Goal: Task Accomplishment & Management: Manage account settings

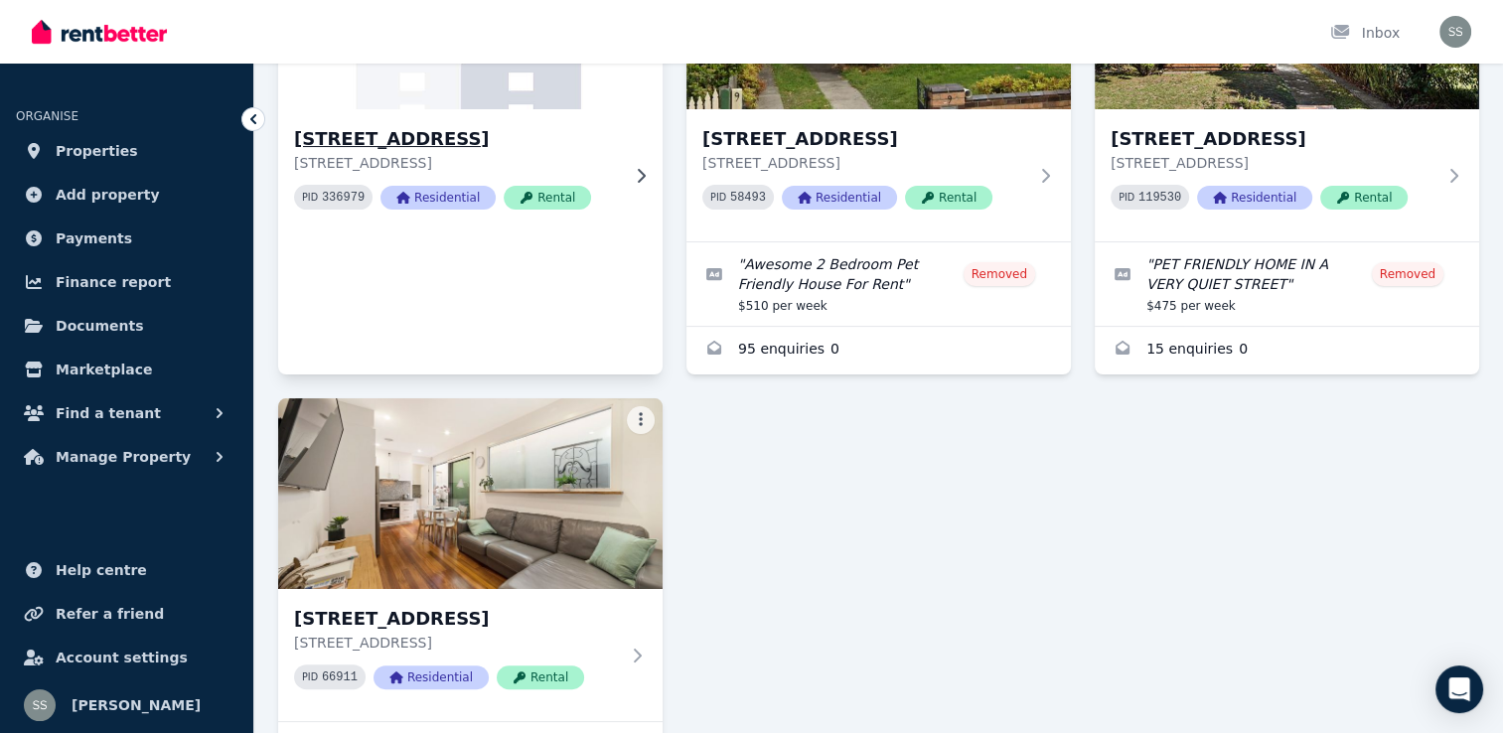
scroll to position [298, 0]
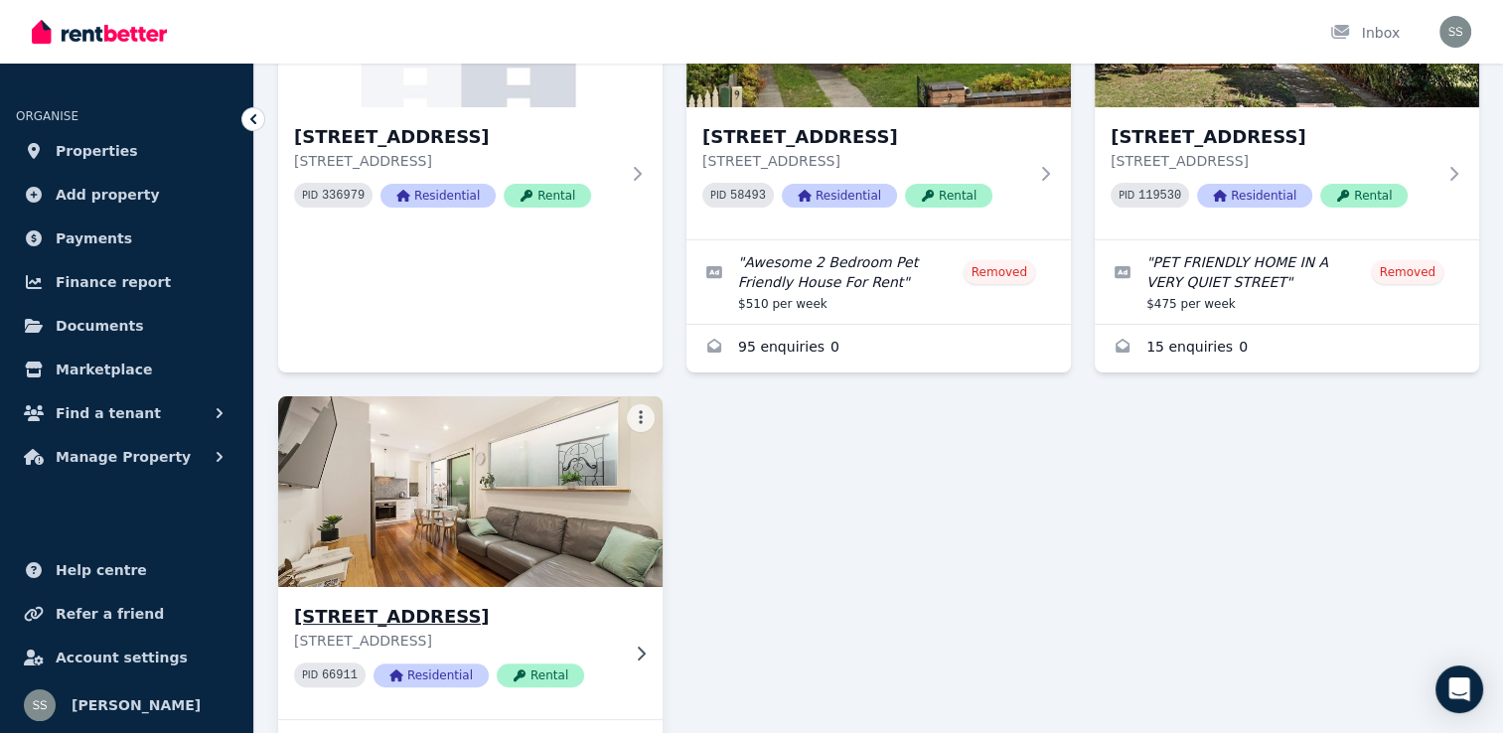
click at [462, 617] on h3 "[STREET_ADDRESS]" at bounding box center [456, 617] width 325 height 28
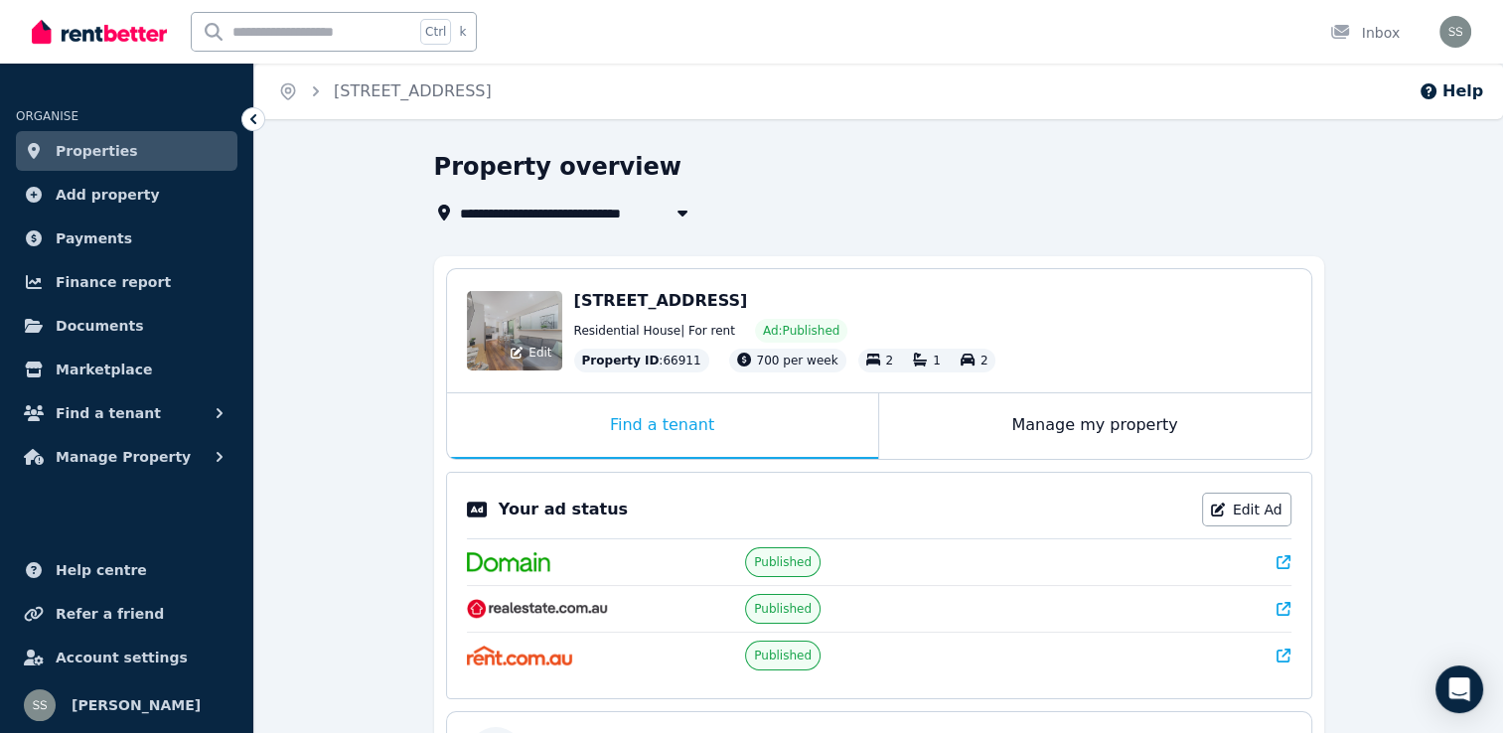
click at [541, 328] on div "Edit" at bounding box center [514, 330] width 95 height 79
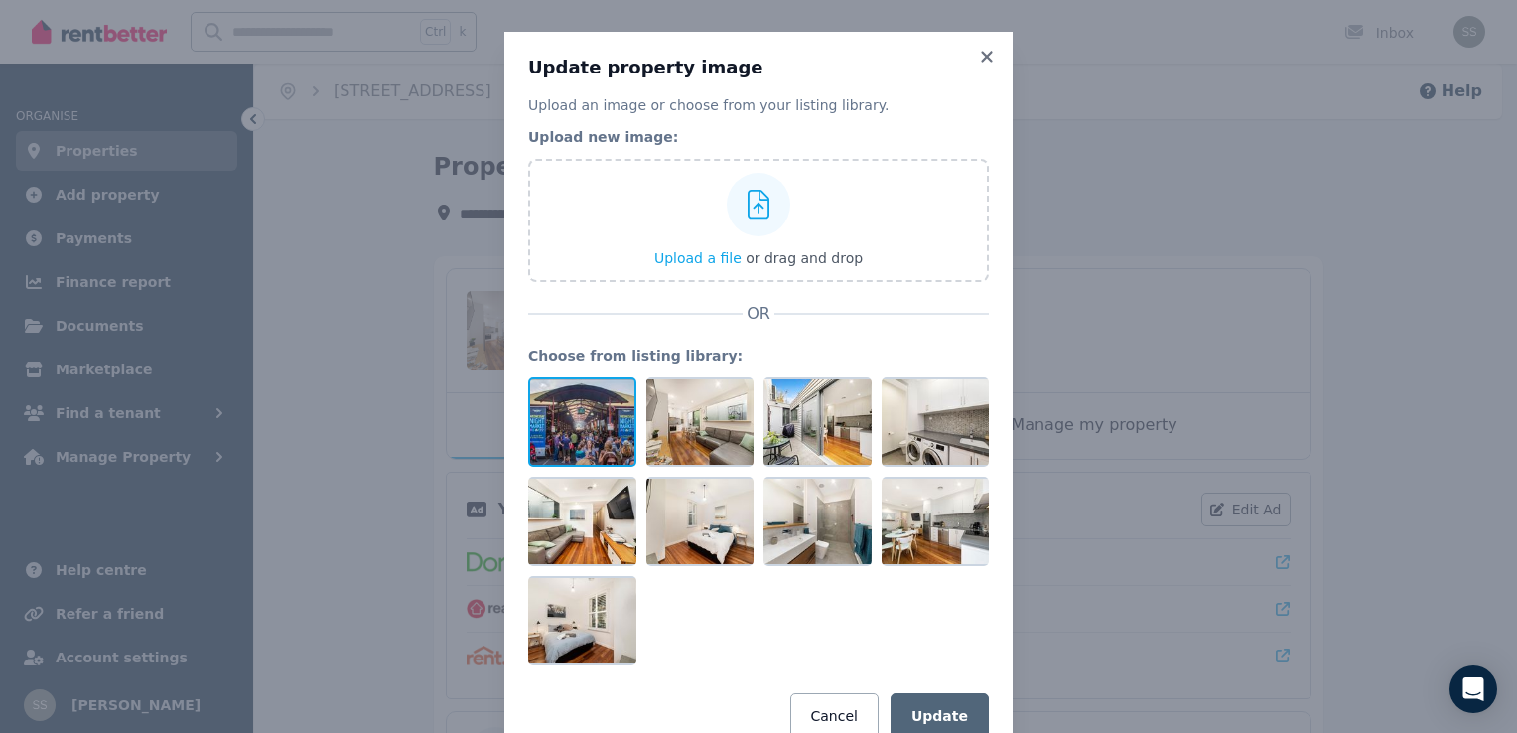
click at [592, 403] on div at bounding box center [582, 421] width 108 height 89
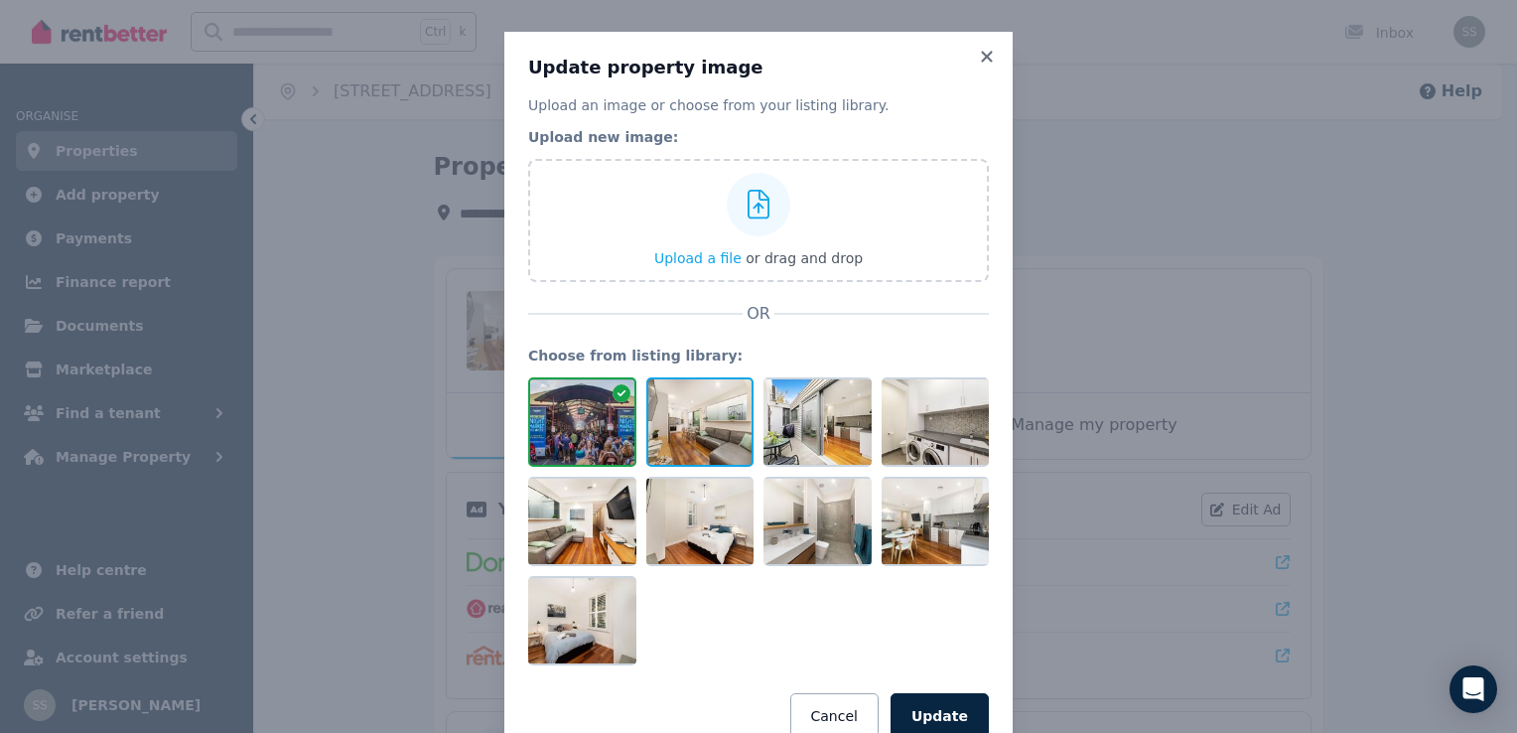
click at [689, 428] on div at bounding box center [701, 421] width 108 height 89
click at [981, 54] on icon at bounding box center [986, 56] width 11 height 11
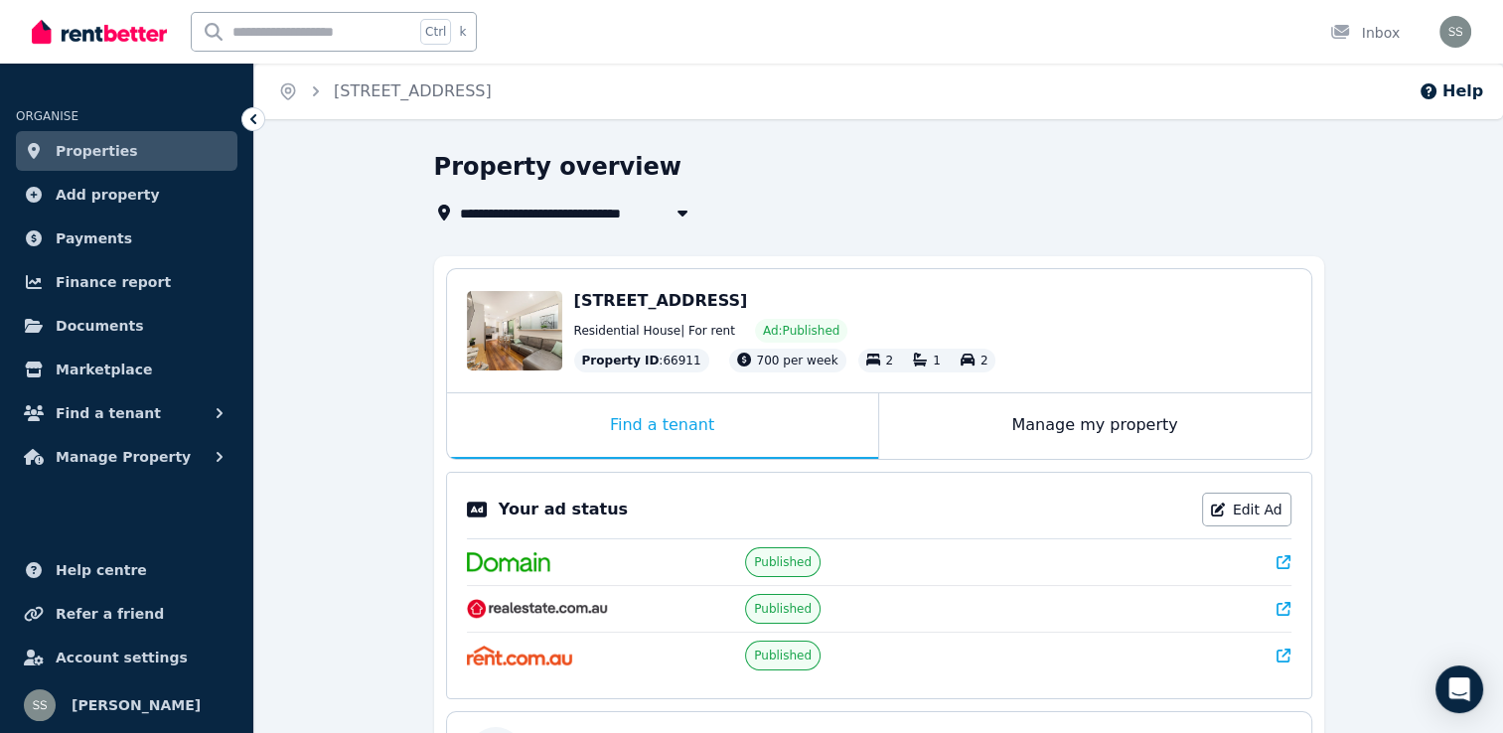
click at [103, 154] on span "Properties" at bounding box center [97, 151] width 82 height 24
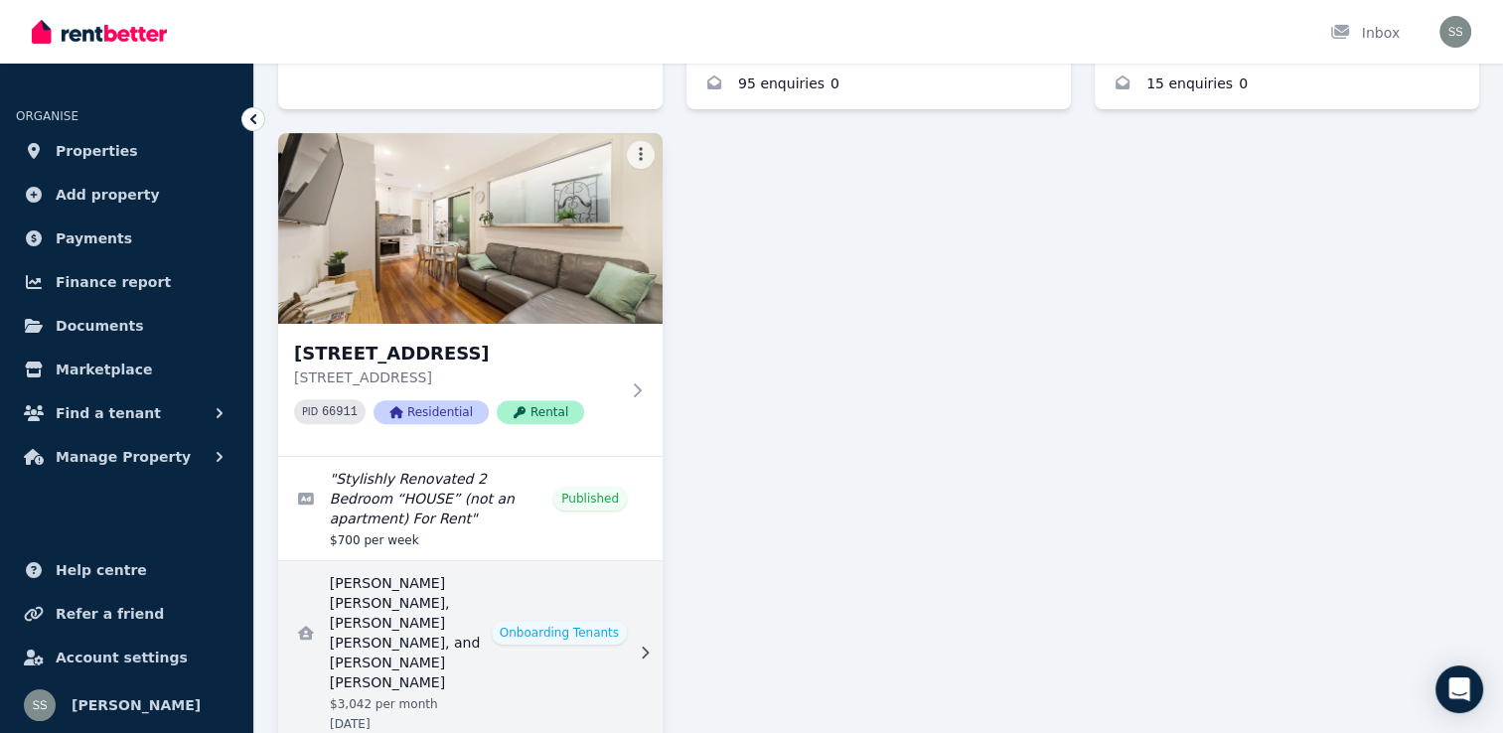
scroll to position [596, 0]
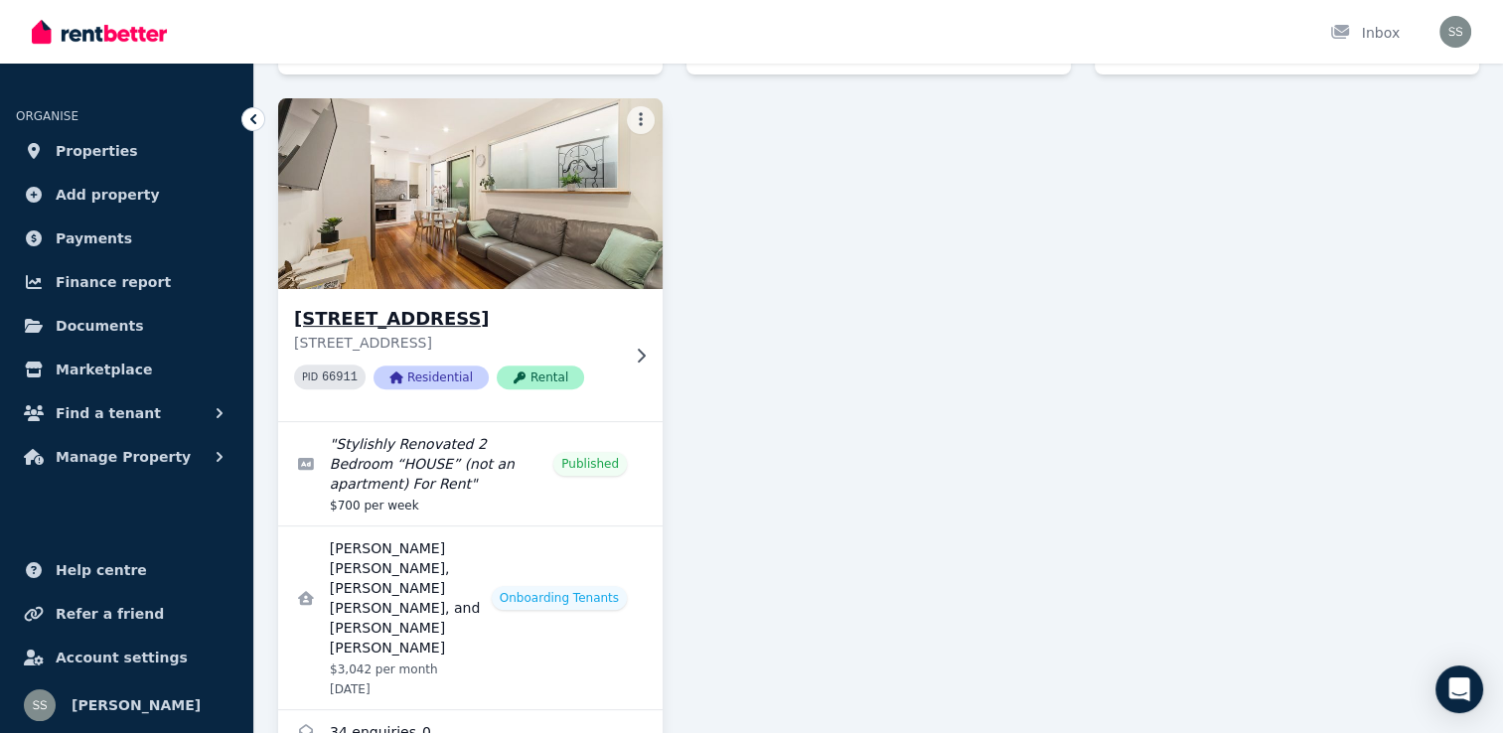
click at [474, 317] on h3 "[STREET_ADDRESS]" at bounding box center [456, 319] width 325 height 28
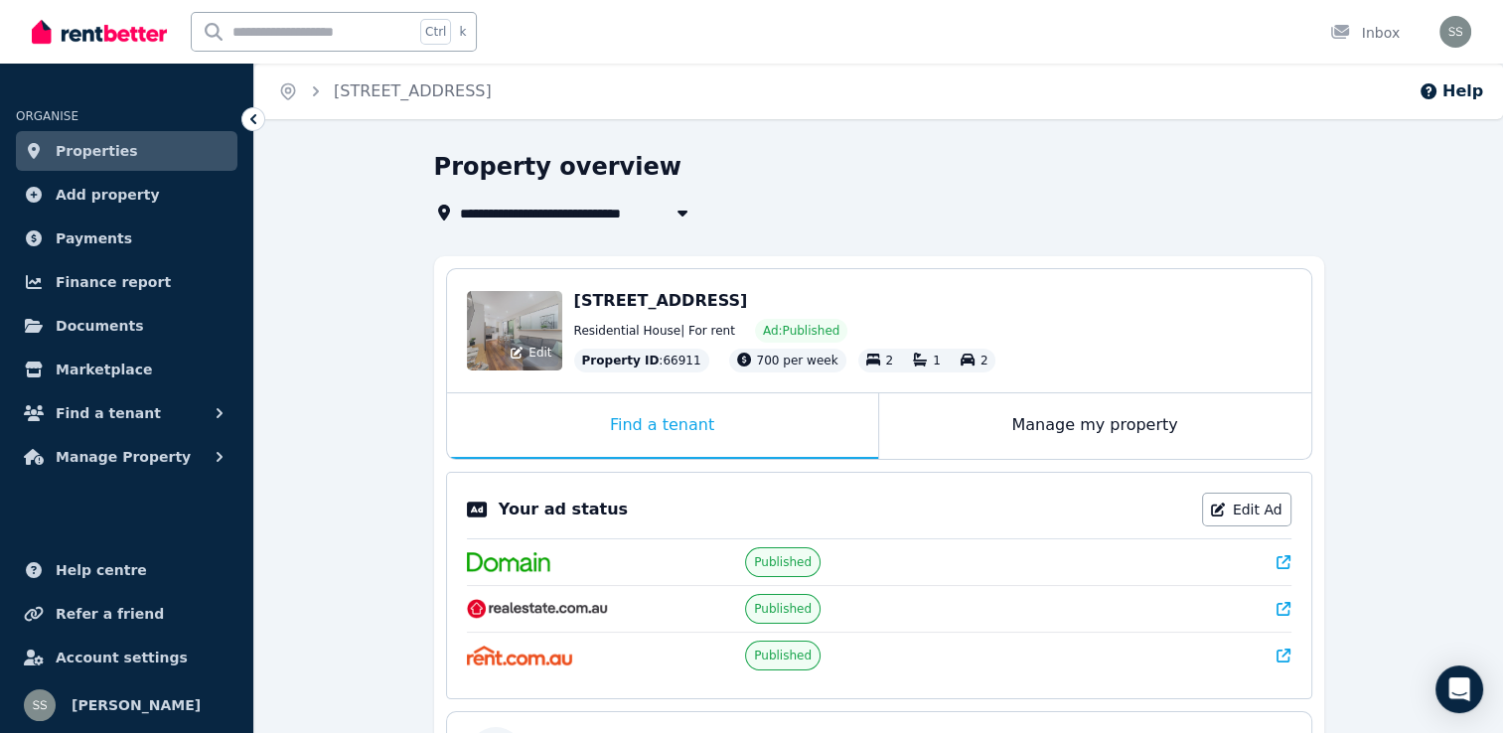
click at [504, 342] on div "Edit" at bounding box center [514, 330] width 95 height 79
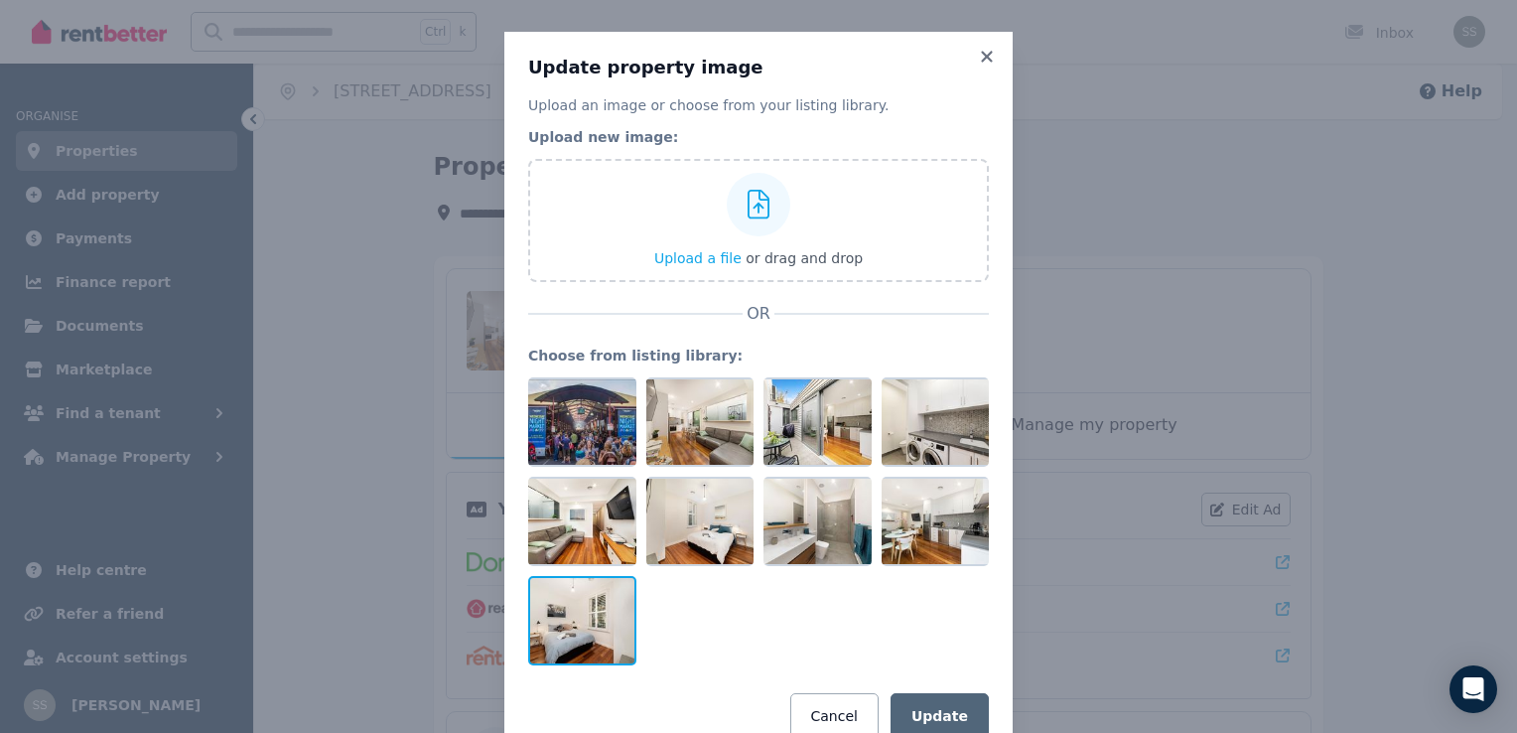
click at [581, 630] on div at bounding box center [582, 620] width 108 height 89
click at [580, 630] on div at bounding box center [582, 620] width 108 height 89
drag, startPoint x: 580, startPoint y: 630, endPoint x: 743, endPoint y: 646, distance: 163.6
click at [743, 646] on div at bounding box center [758, 521] width 461 height 288
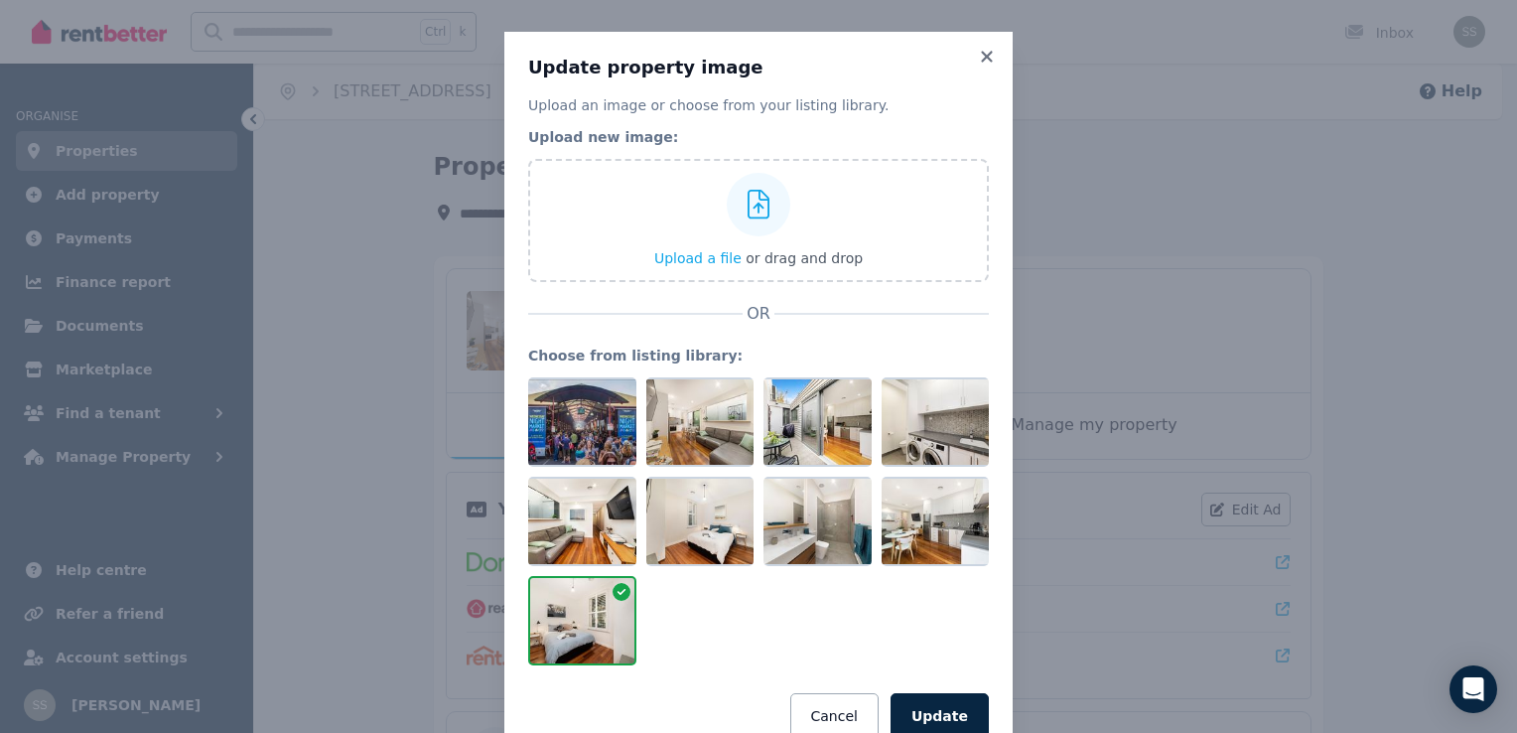
click at [623, 586] on div at bounding box center [622, 594] width 18 height 24
click at [846, 709] on button "Cancel" at bounding box center [834, 716] width 88 height 46
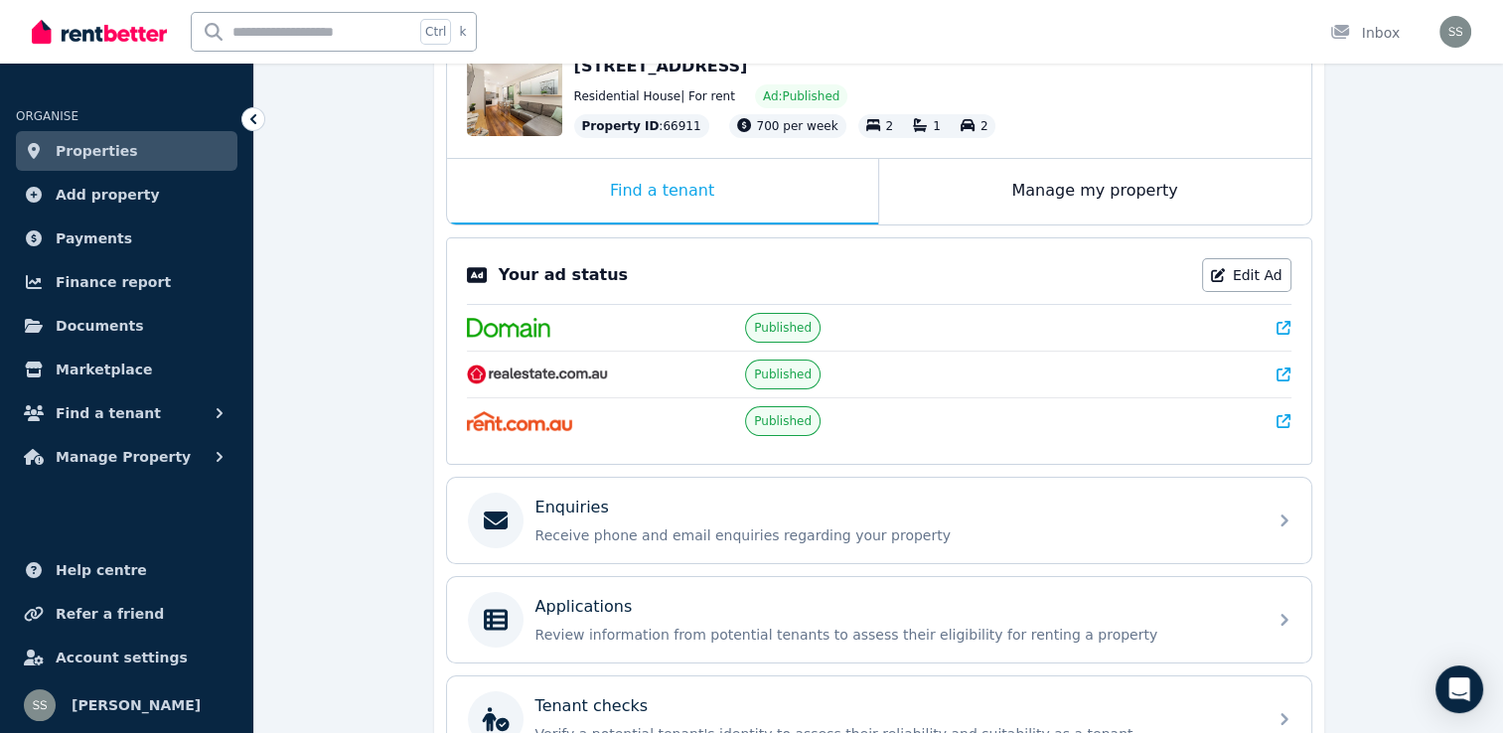
scroll to position [298, 0]
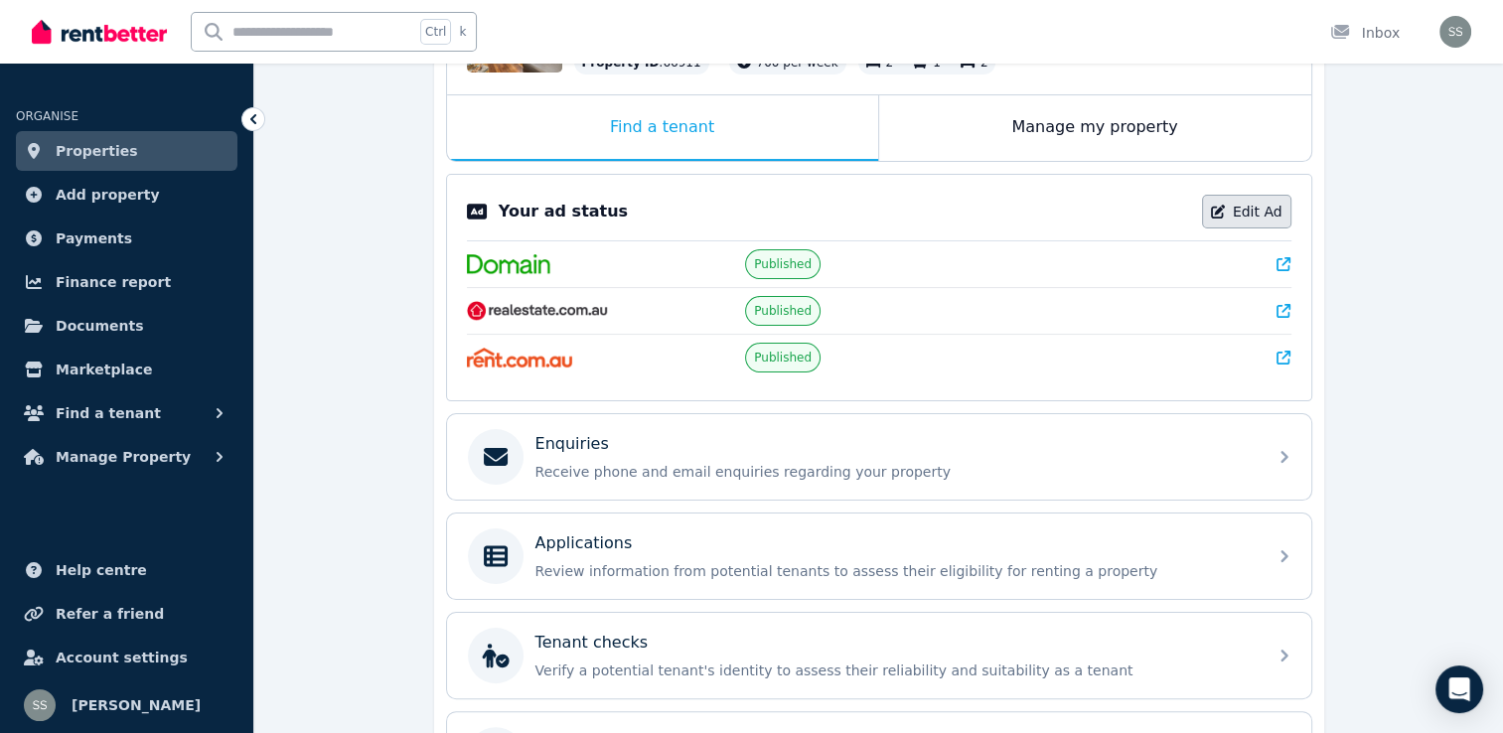
click at [1247, 215] on link "Edit Ad" at bounding box center [1246, 212] width 89 height 34
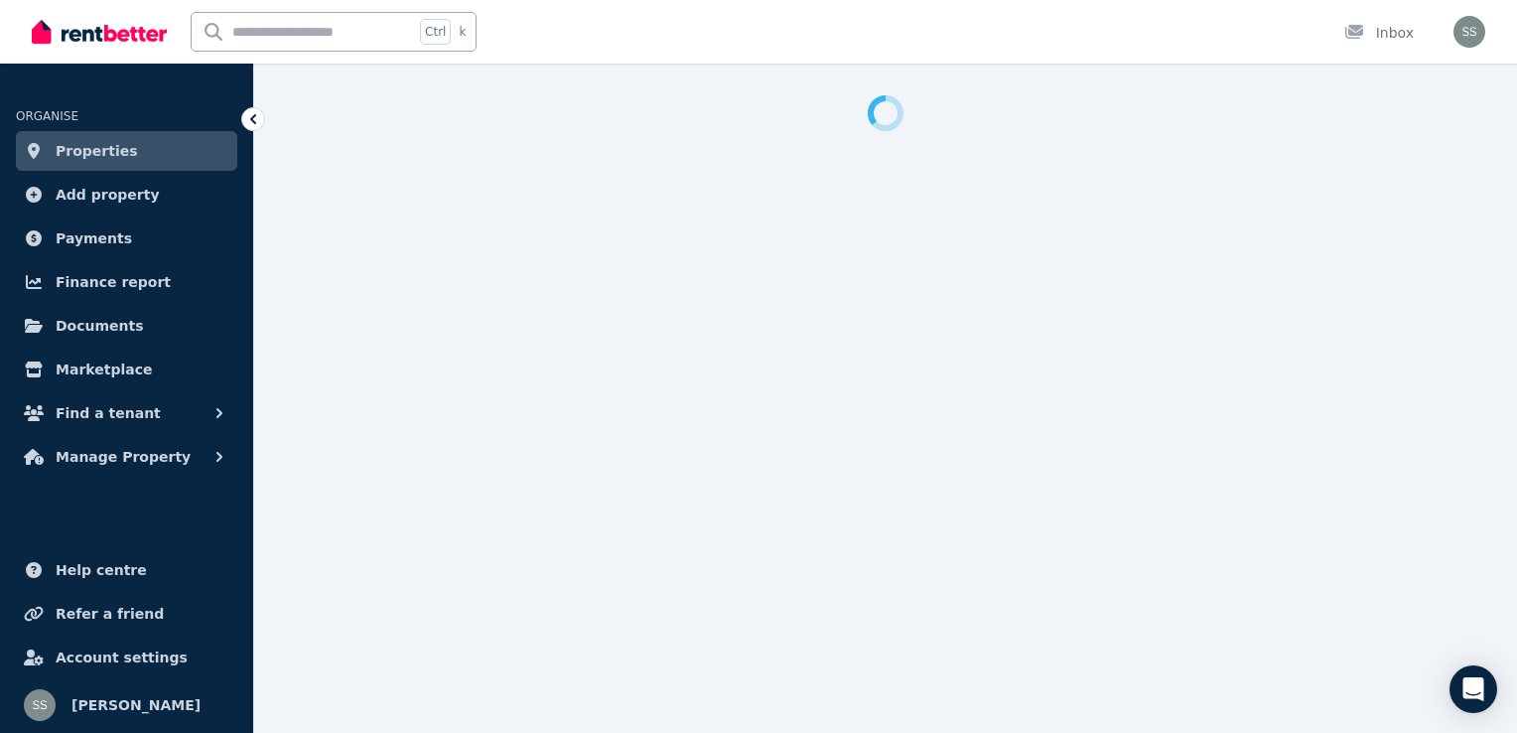
select select "**********"
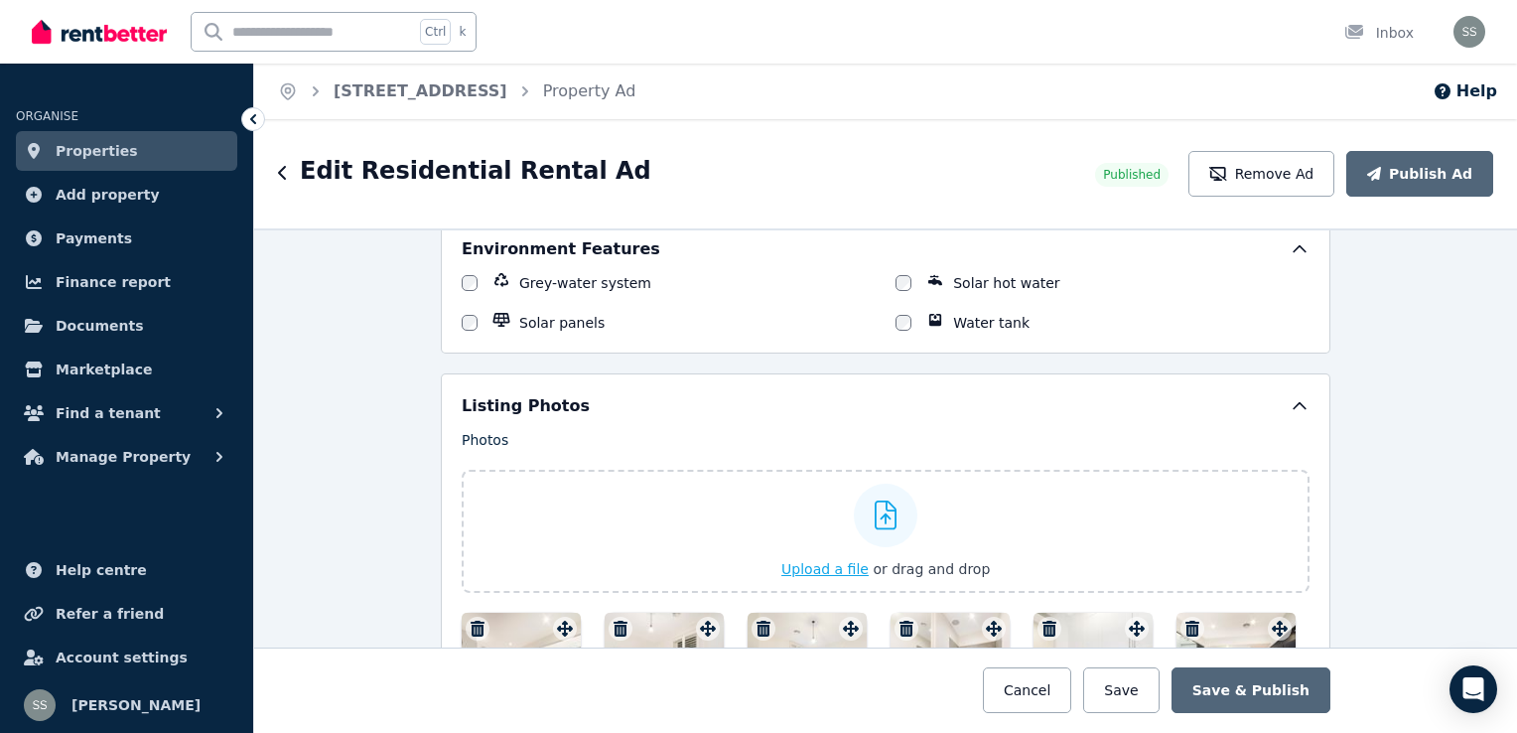
scroll to position [2483, 0]
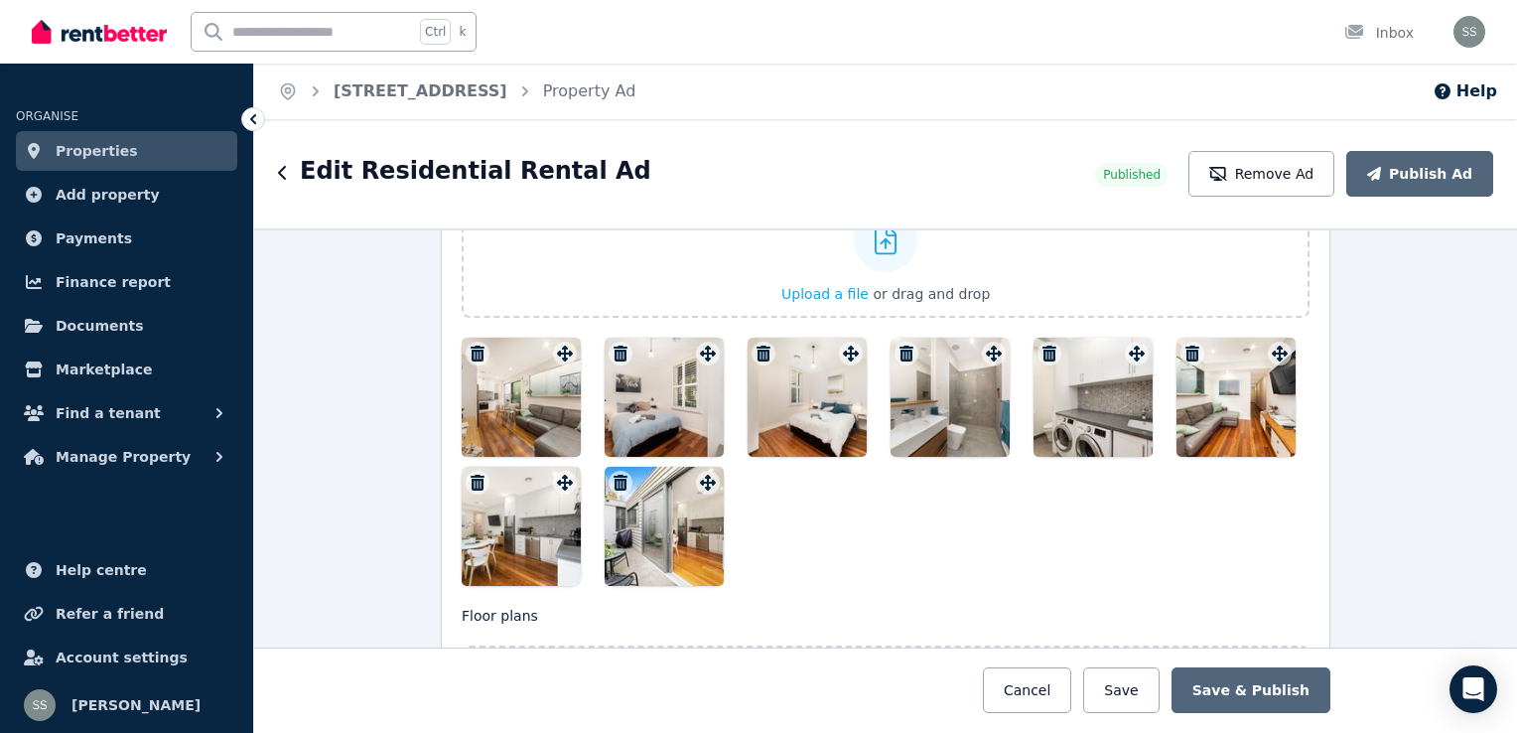
click at [532, 384] on div at bounding box center [521, 397] width 119 height 119
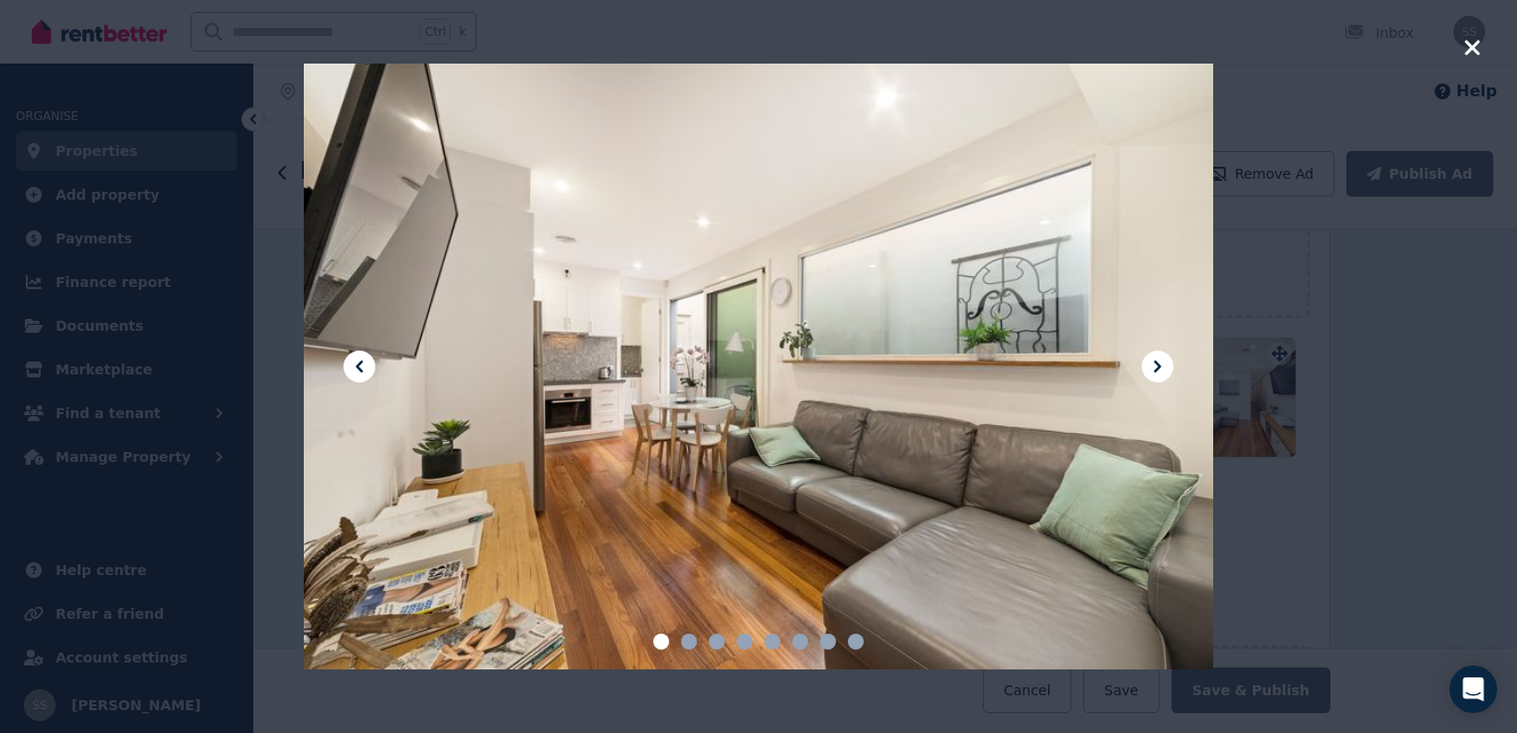
click at [1160, 366] on icon at bounding box center [1158, 366] width 7 height 12
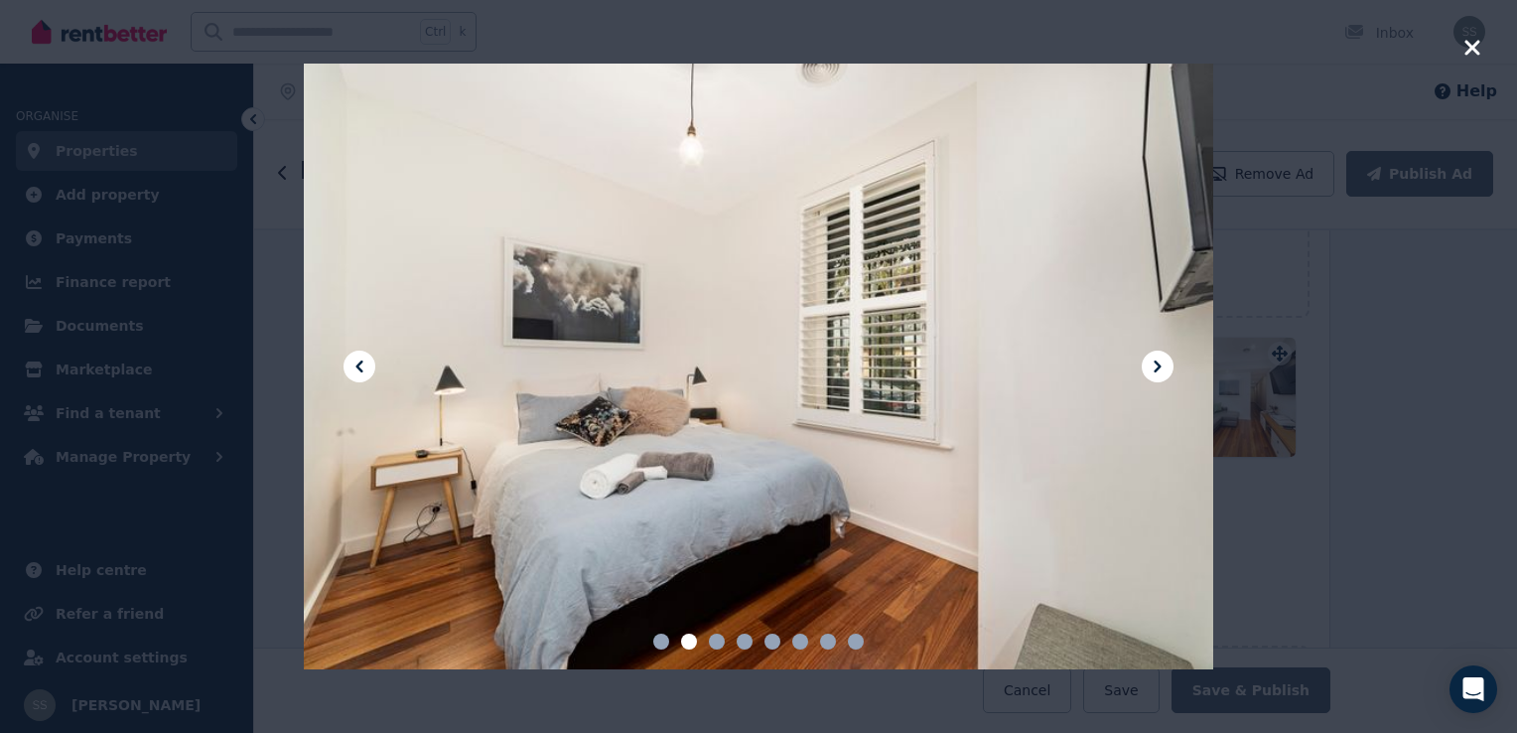
click at [1156, 368] on icon at bounding box center [1158, 366] width 7 height 12
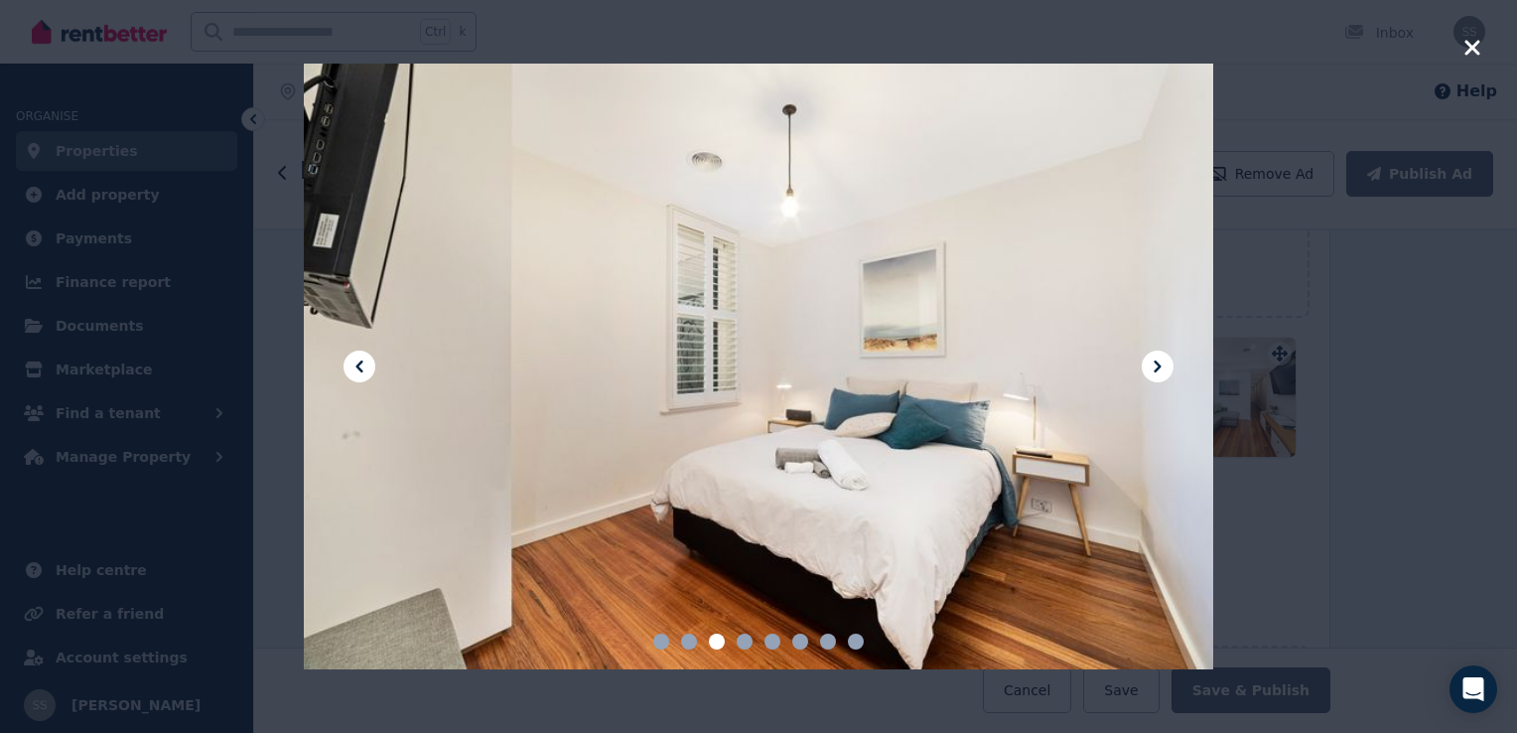
click at [1161, 367] on icon at bounding box center [1158, 366] width 7 height 12
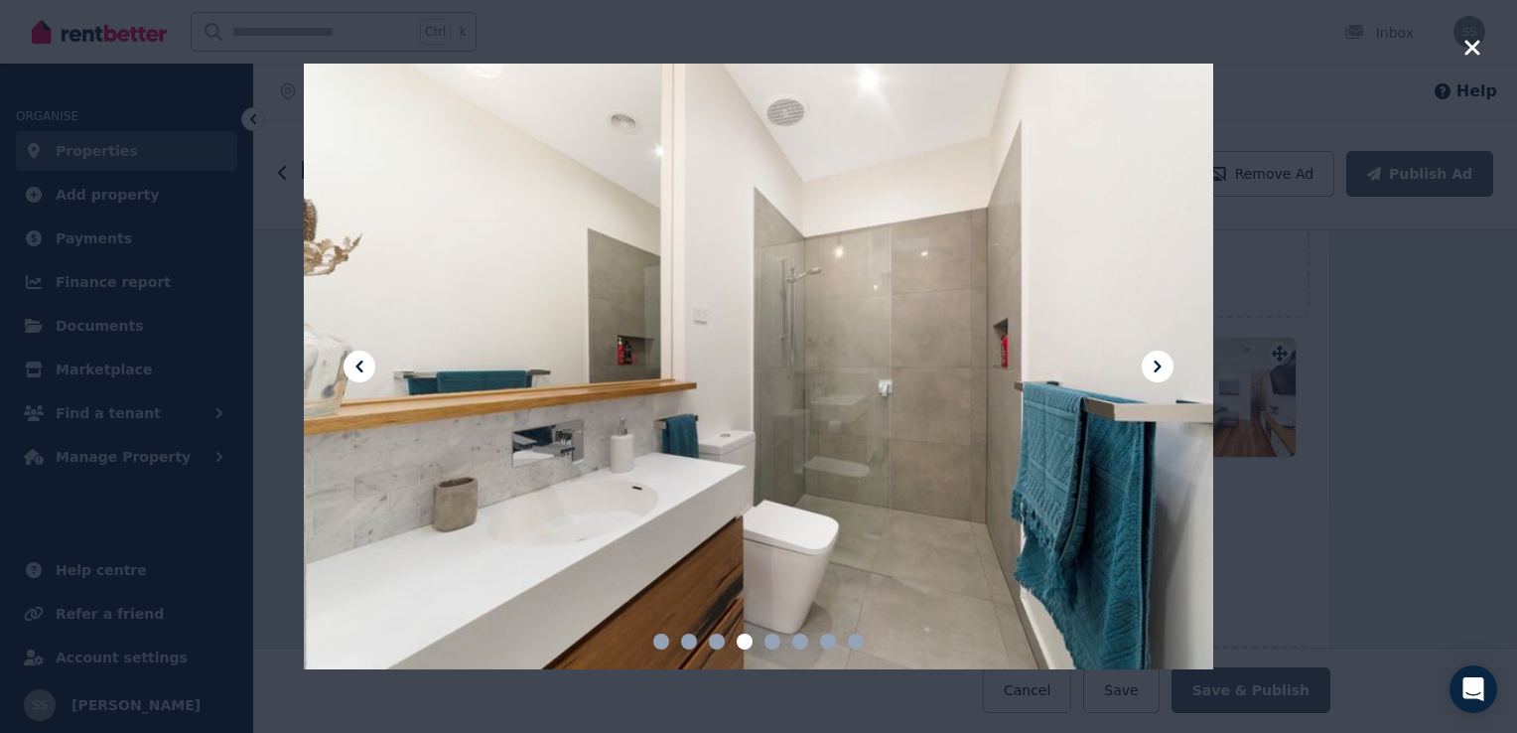
click at [1157, 359] on icon at bounding box center [1158, 367] width 24 height 24
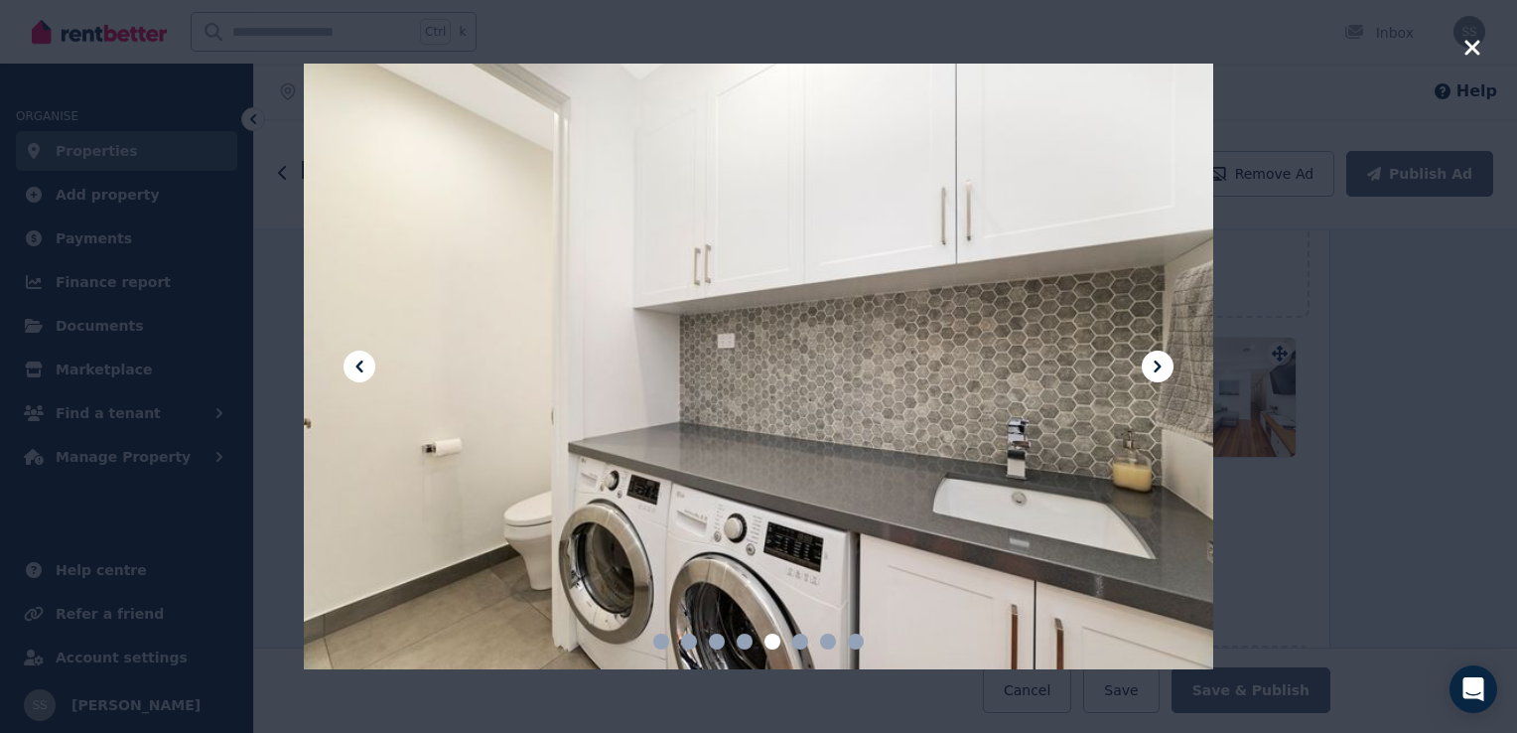
click at [1164, 363] on icon at bounding box center [1158, 367] width 24 height 24
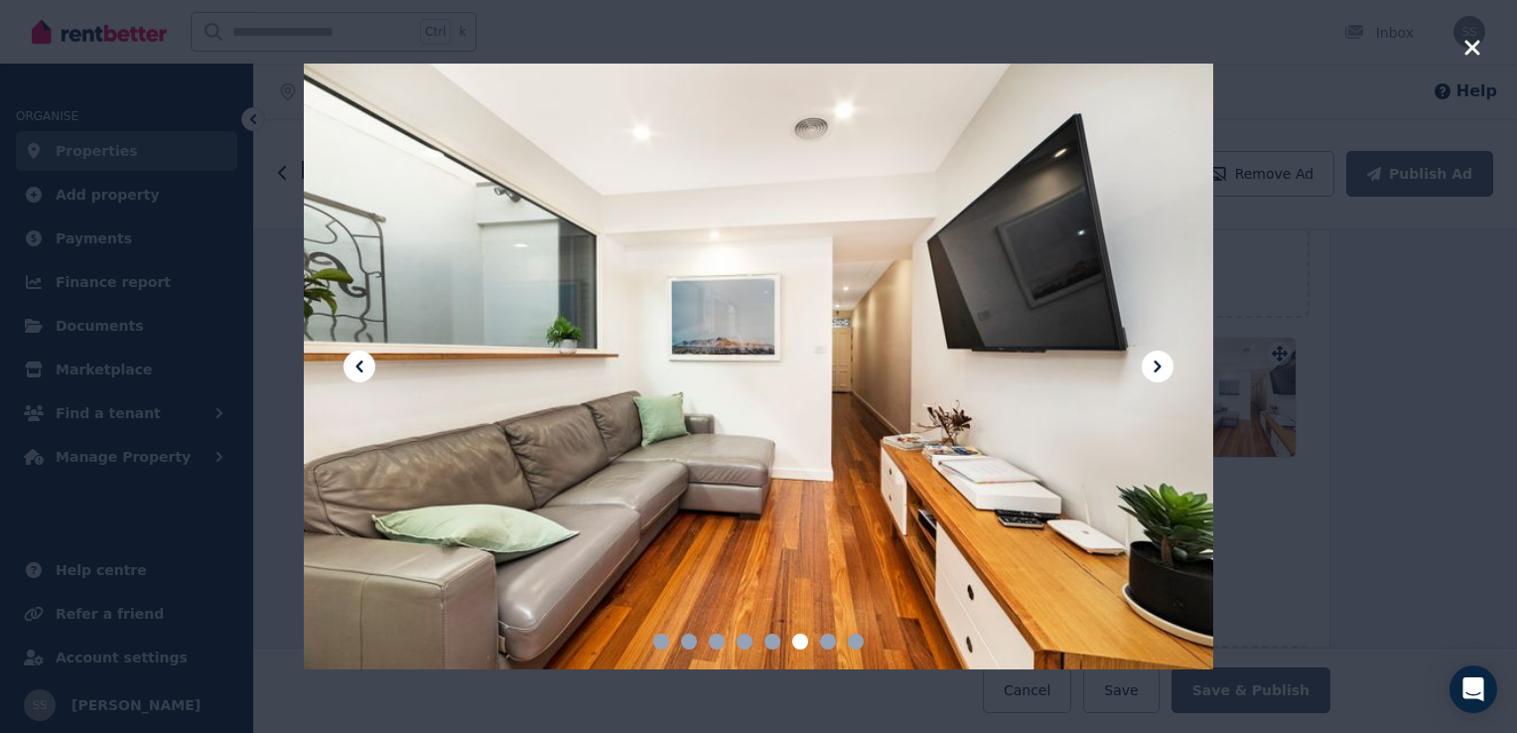
click at [1157, 362] on icon at bounding box center [1158, 366] width 7 height 12
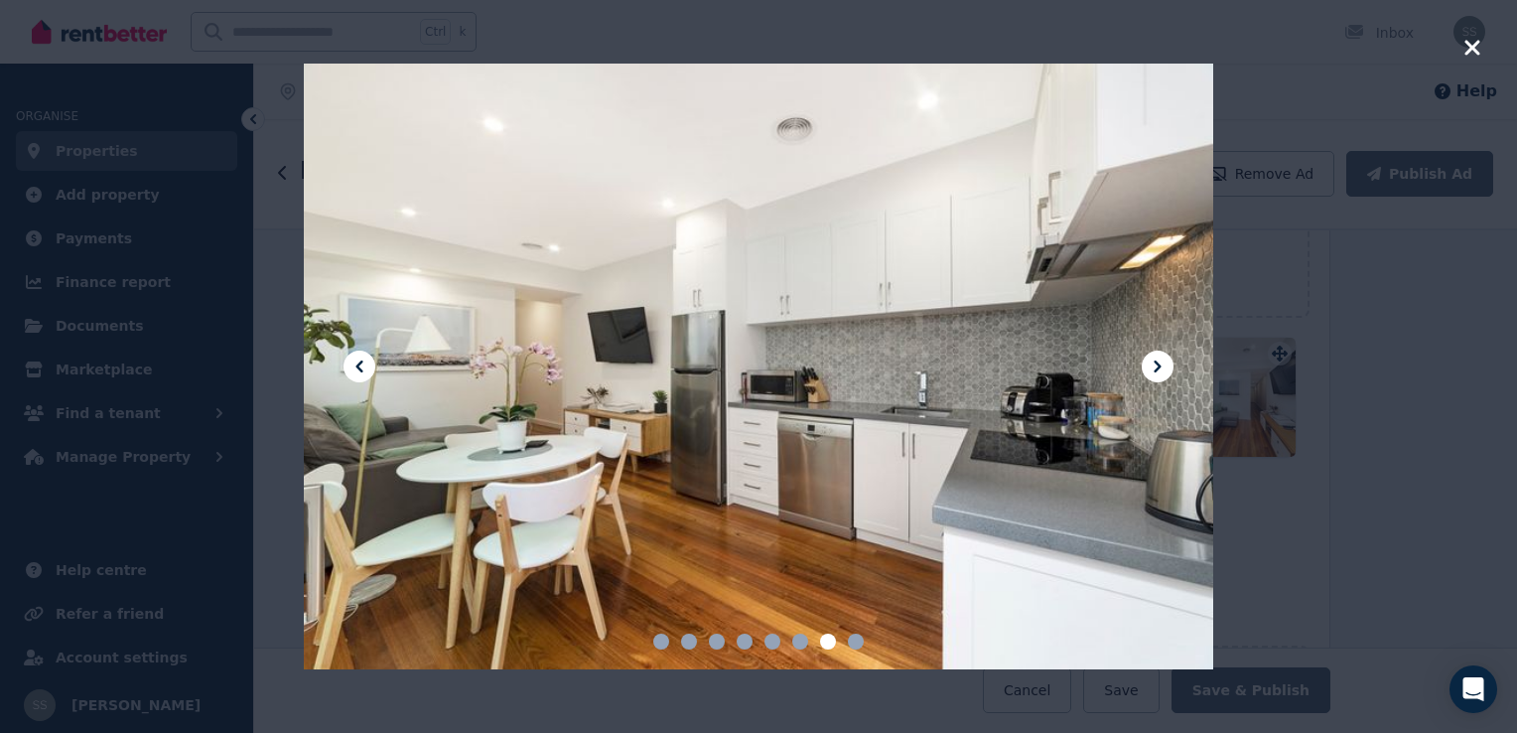
click at [1157, 359] on icon at bounding box center [1158, 367] width 24 height 24
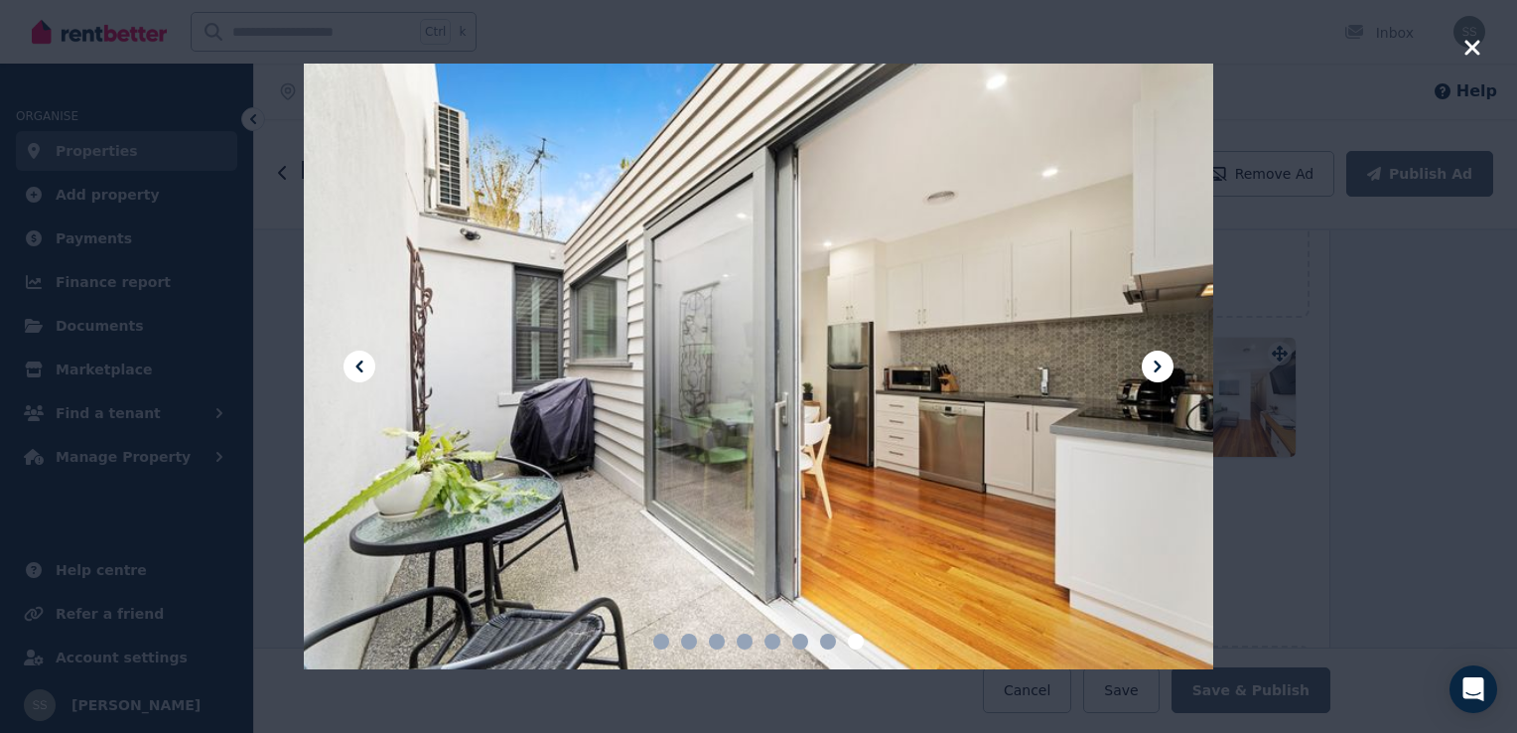
click at [1156, 370] on icon at bounding box center [1158, 366] width 7 height 12
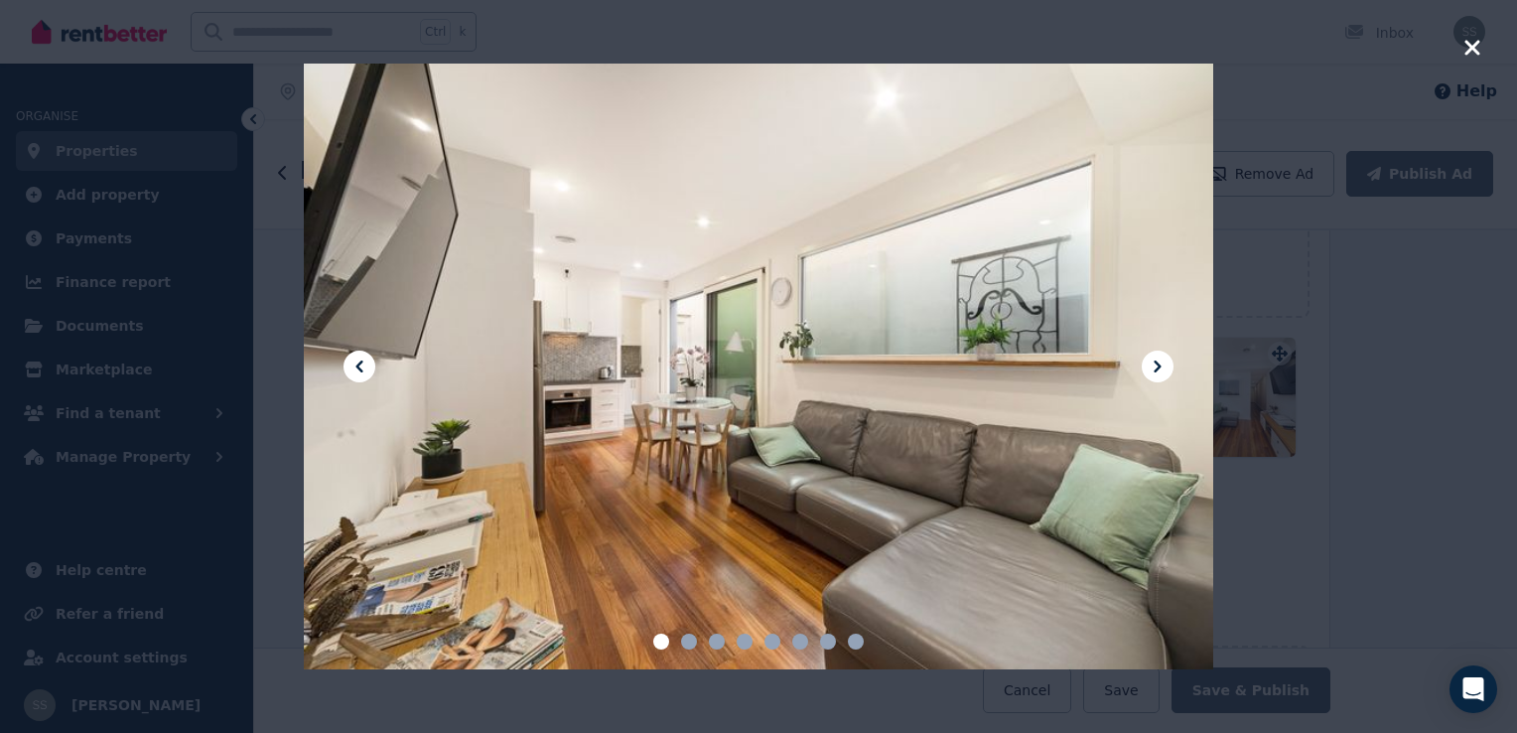
click at [1156, 370] on icon at bounding box center [1158, 366] width 7 height 12
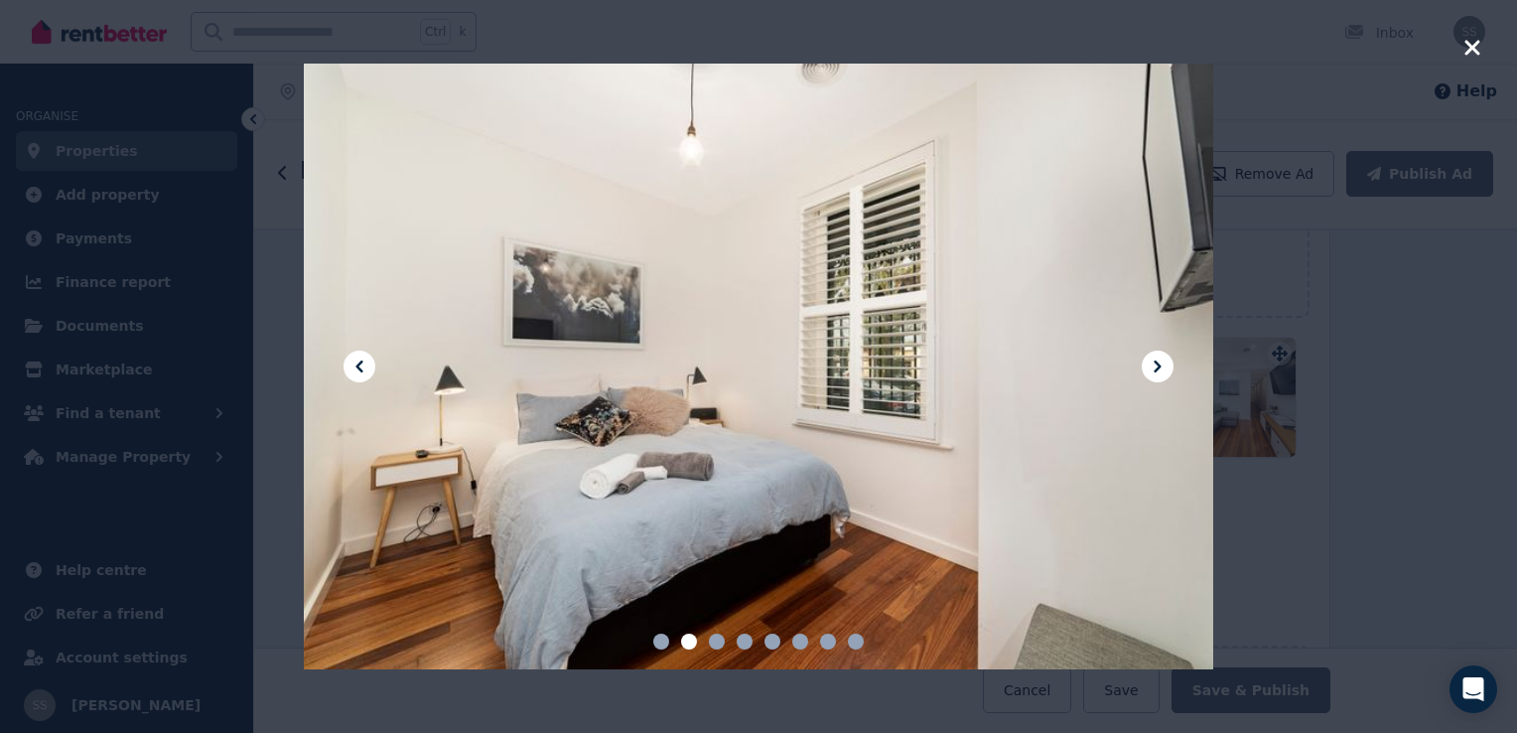
click at [1156, 370] on icon at bounding box center [1158, 366] width 7 height 12
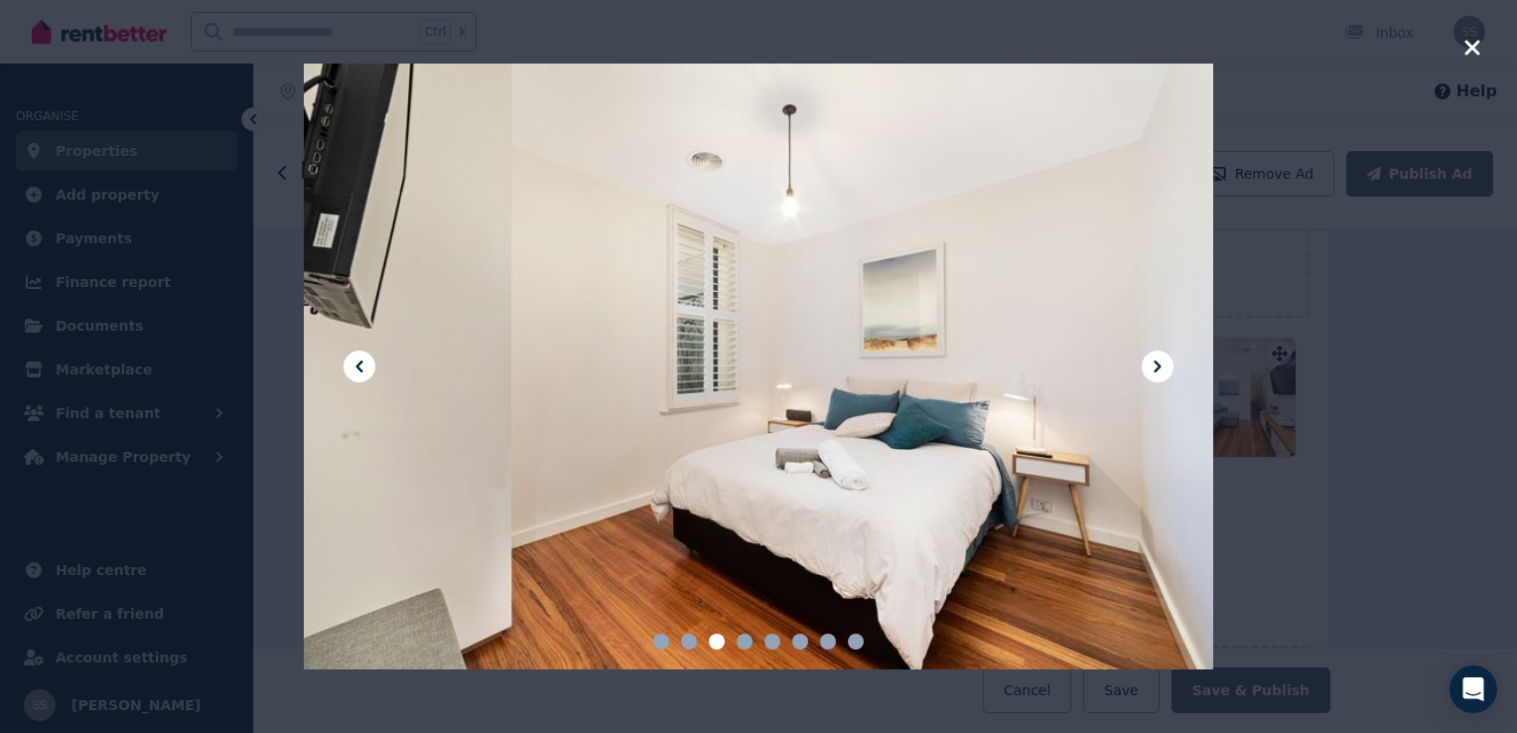
click at [1156, 370] on icon at bounding box center [1158, 366] width 7 height 12
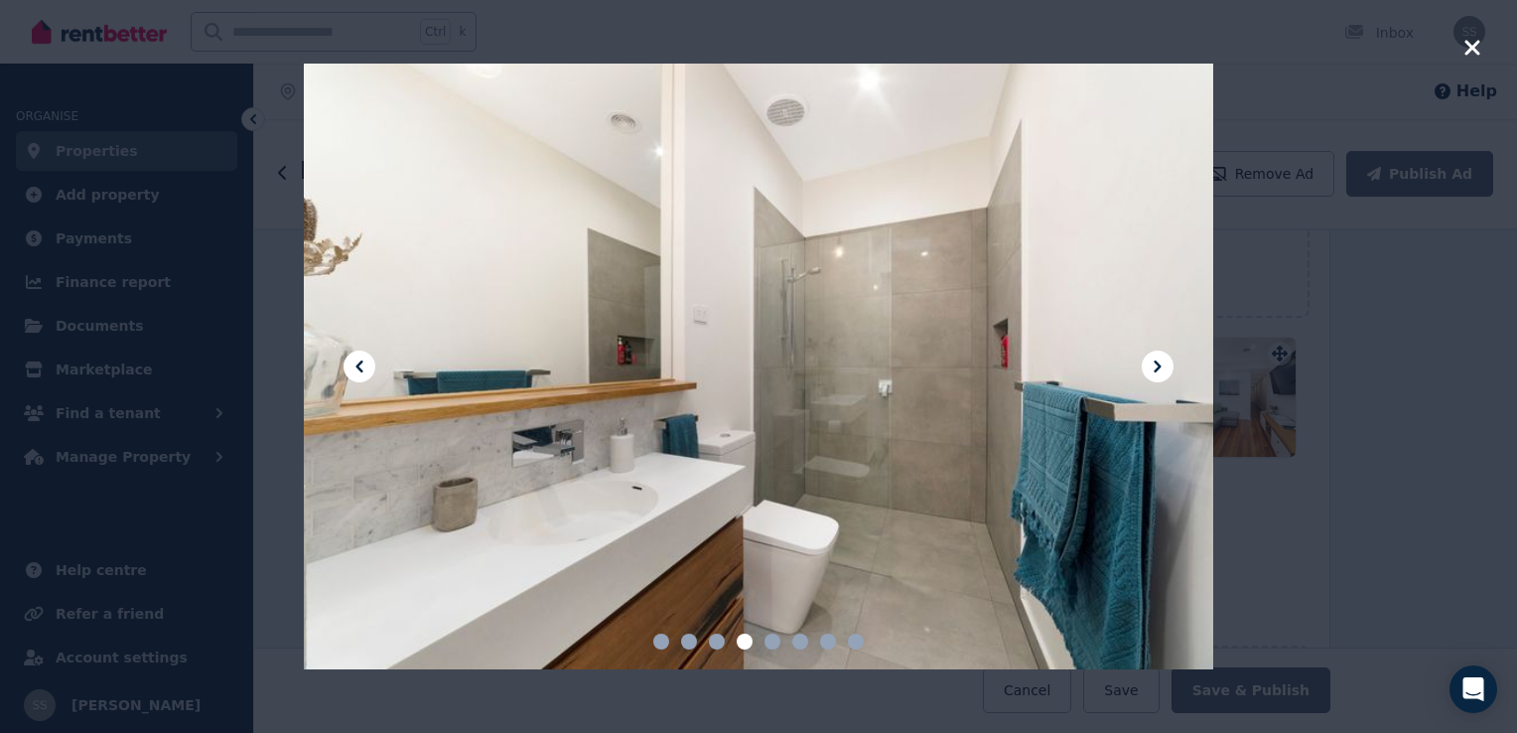
click at [1156, 370] on icon at bounding box center [1158, 366] width 7 height 12
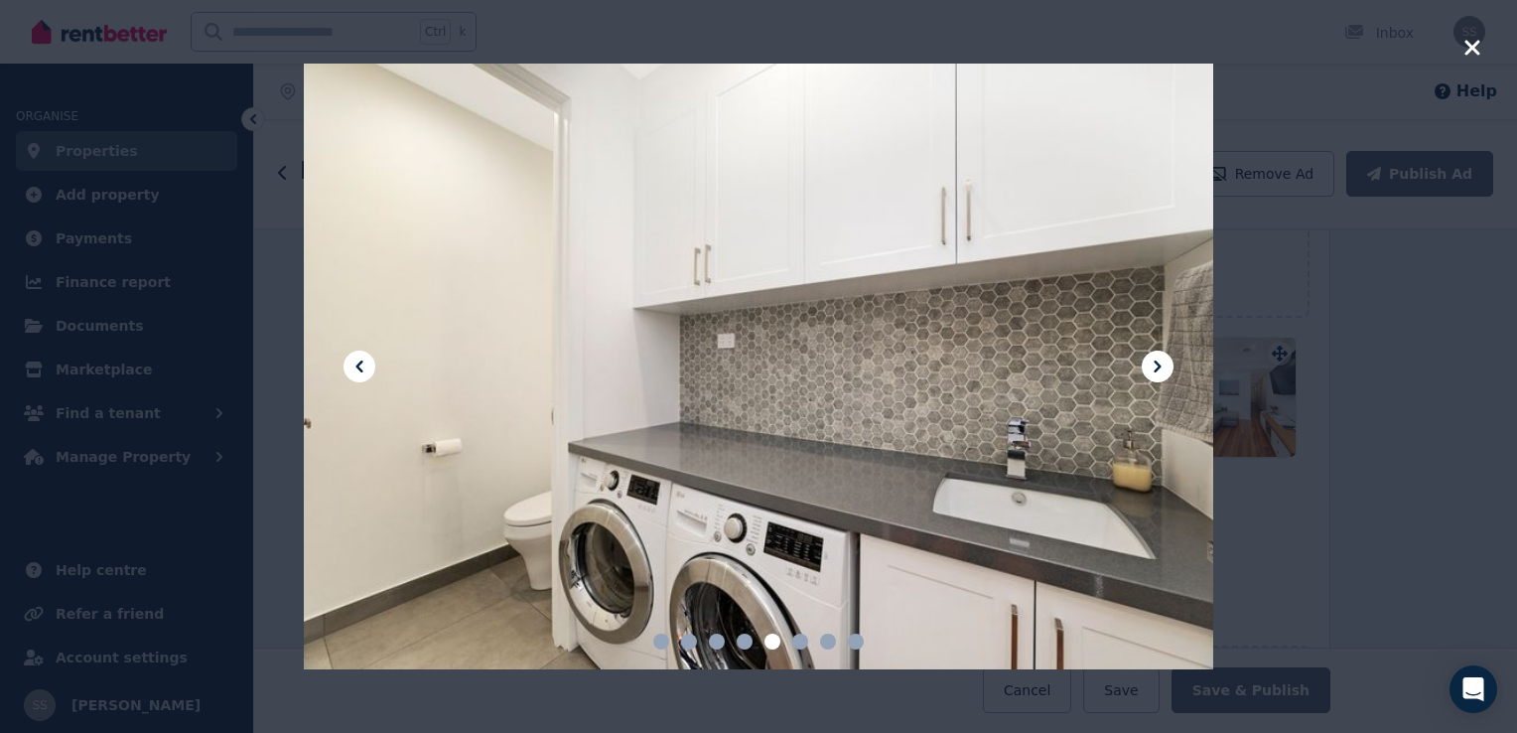
click at [1470, 50] on icon "button" at bounding box center [1472, 47] width 15 height 15
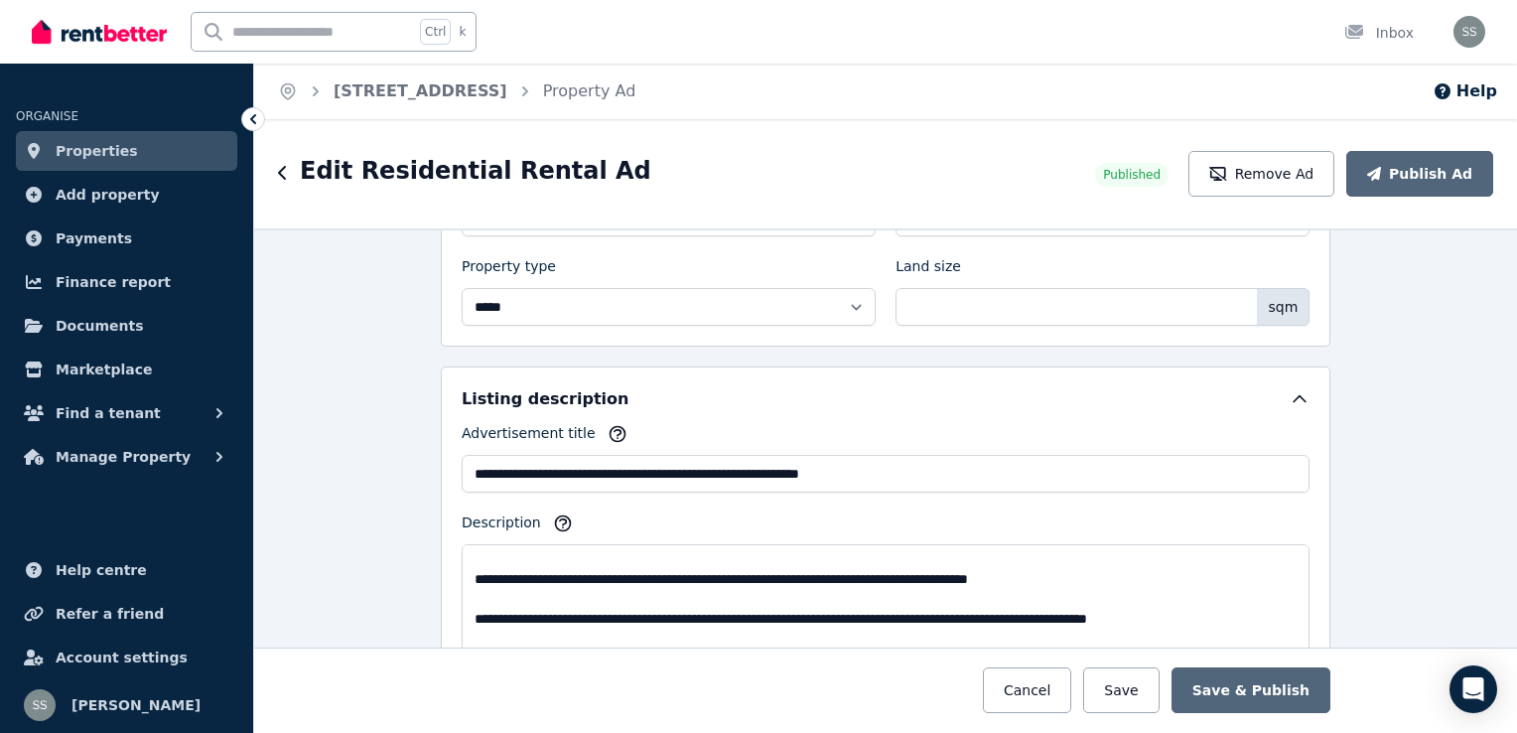
scroll to position [0, 0]
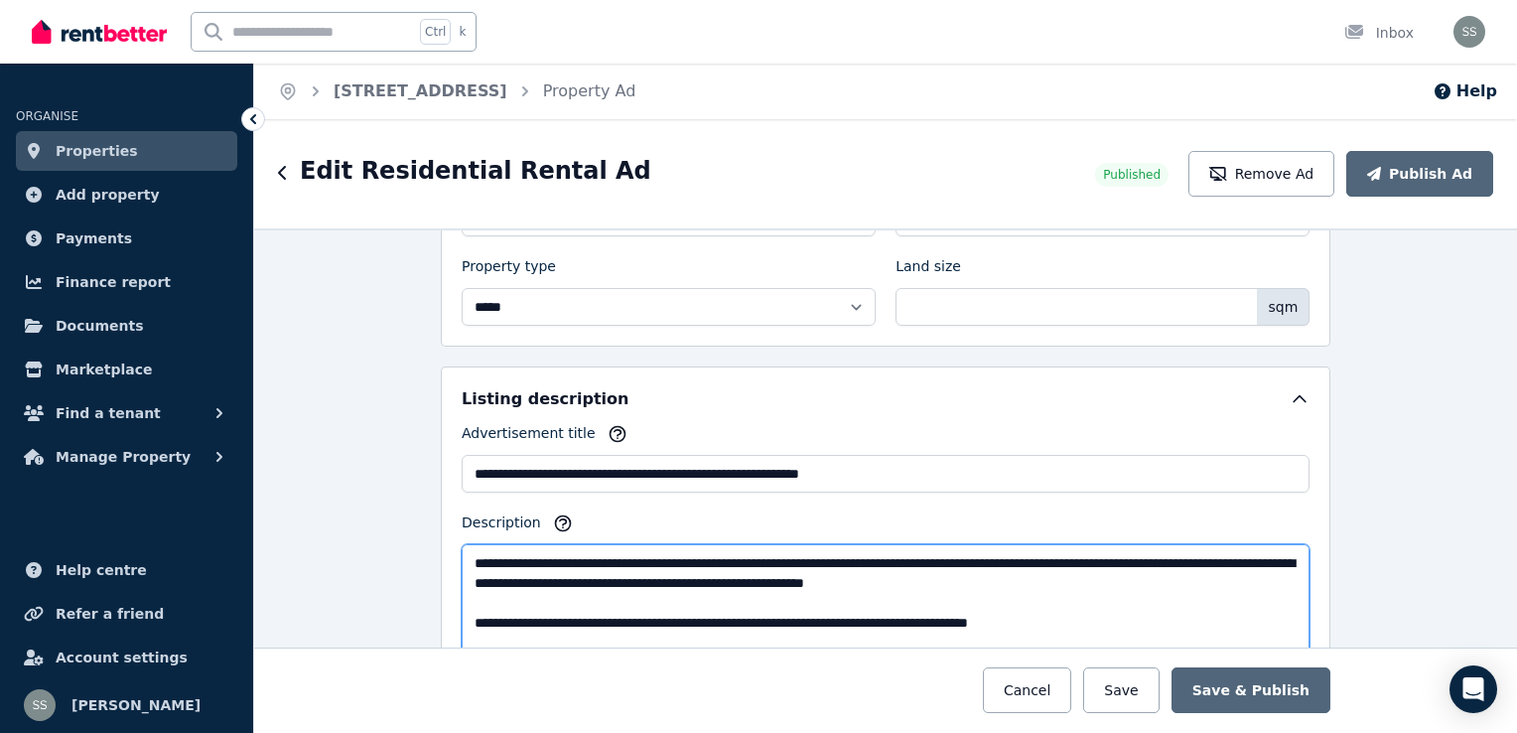
drag, startPoint x: 1267, startPoint y: 574, endPoint x: 1261, endPoint y: 559, distance: 16.0
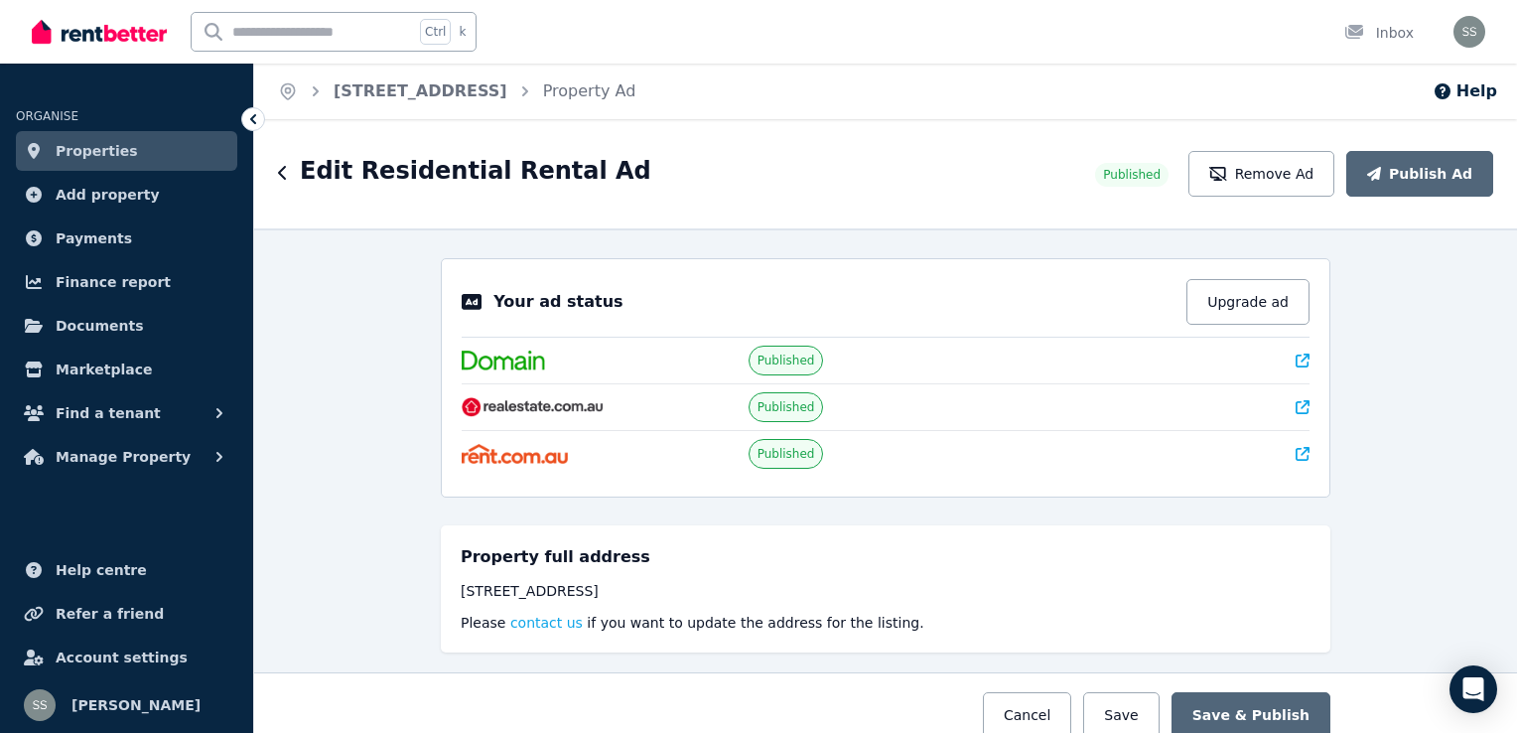
click at [1146, 465] on div "Published" at bounding box center [886, 453] width 848 height 47
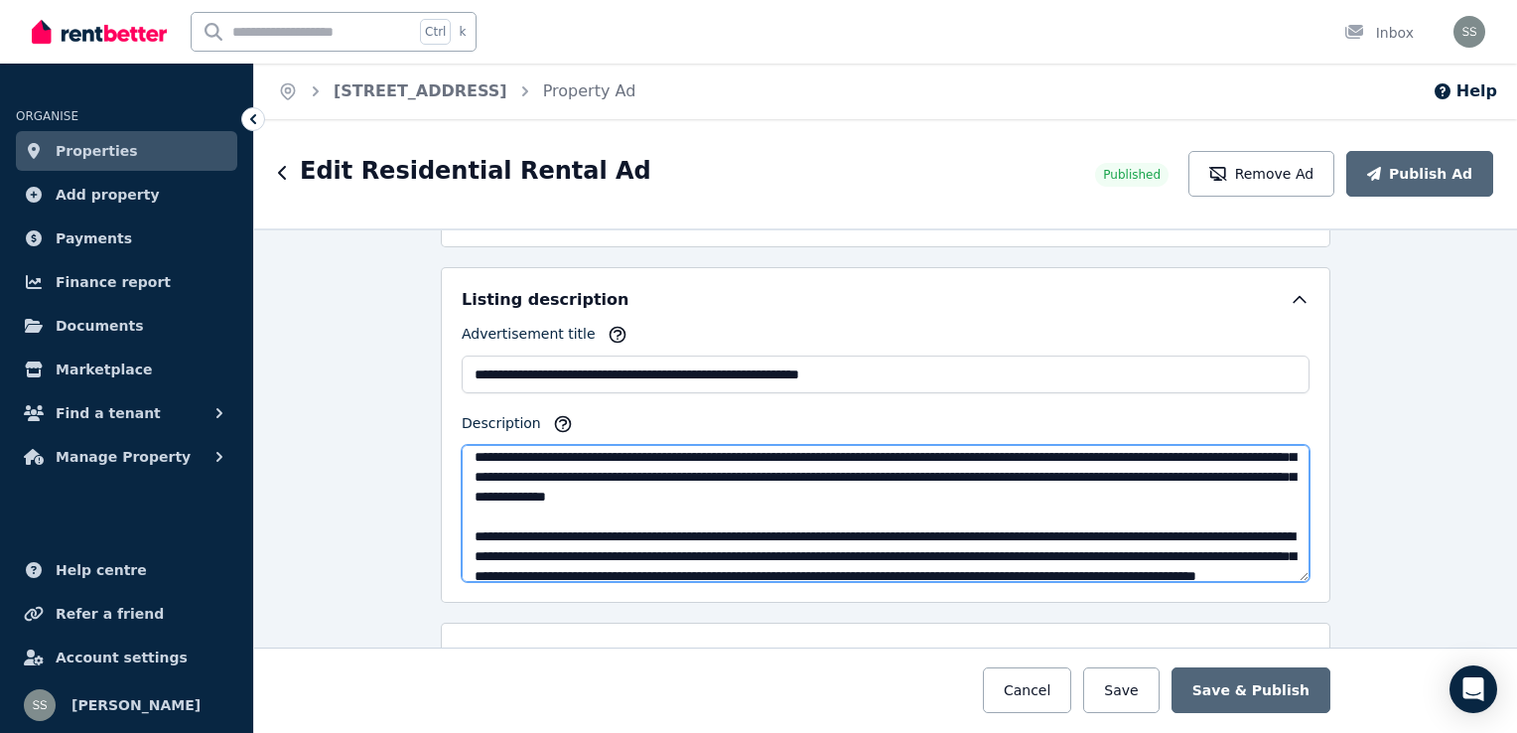
scroll to position [556, 0]
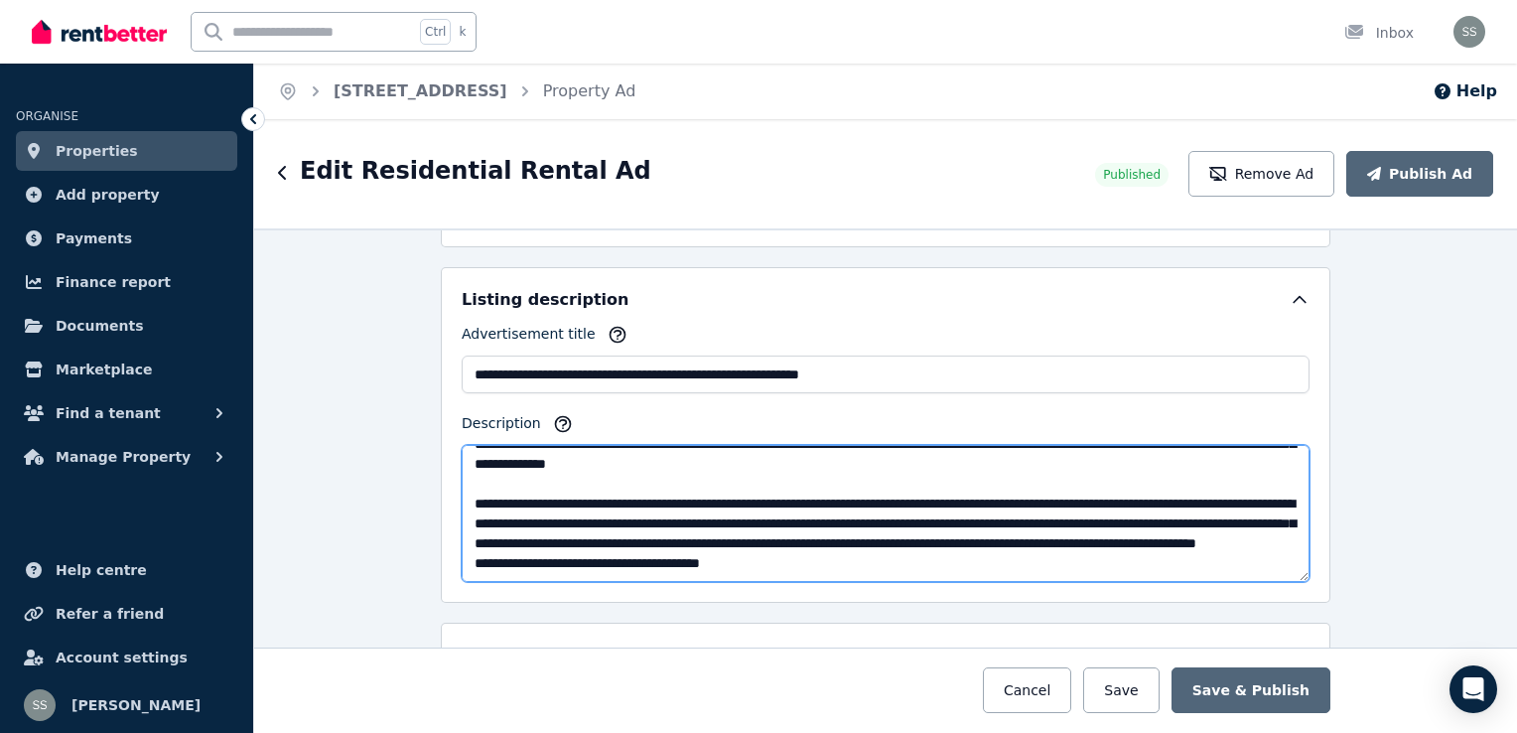
drag, startPoint x: 469, startPoint y: 533, endPoint x: 861, endPoint y: 575, distance: 394.5
click at [861, 573] on textarea "Description" at bounding box center [886, 513] width 848 height 137
